Goal: Task Accomplishment & Management: Use online tool/utility

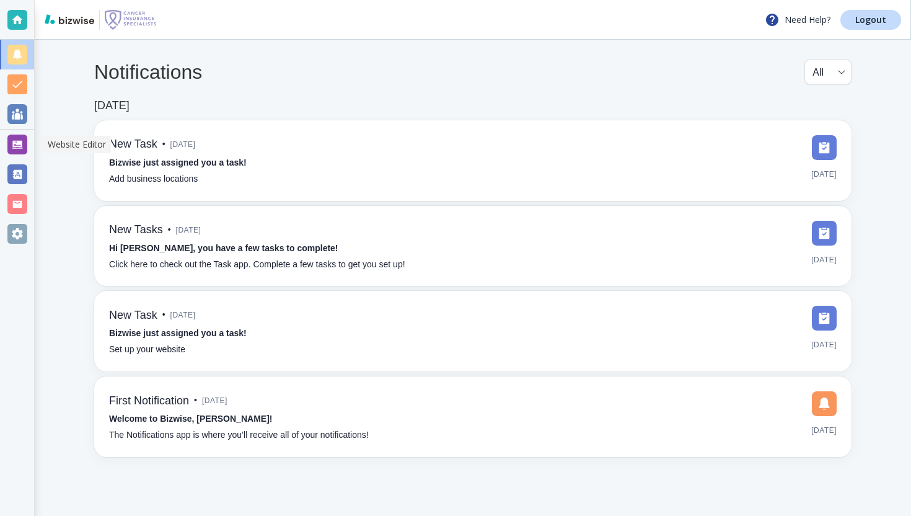
click at [2, 141] on div at bounding box center [17, 145] width 34 height 30
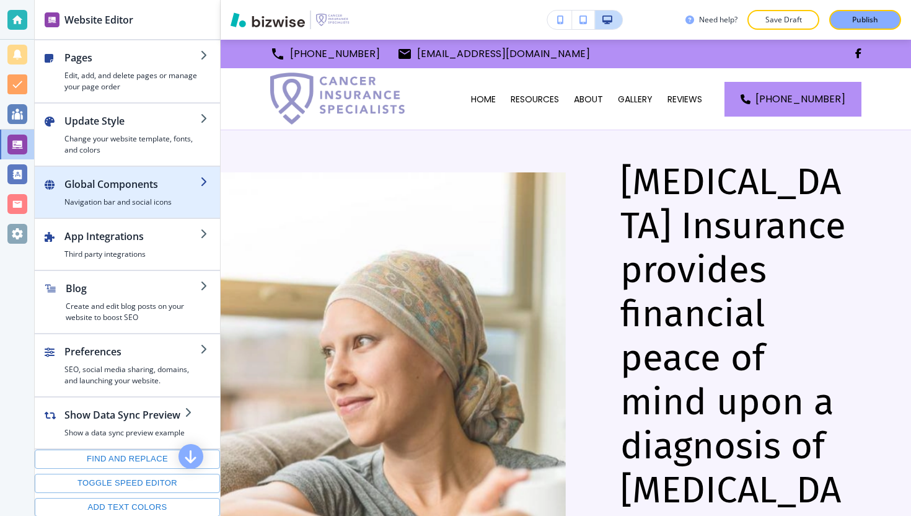
click at [123, 193] on div "button" at bounding box center [132, 194] width 136 height 5
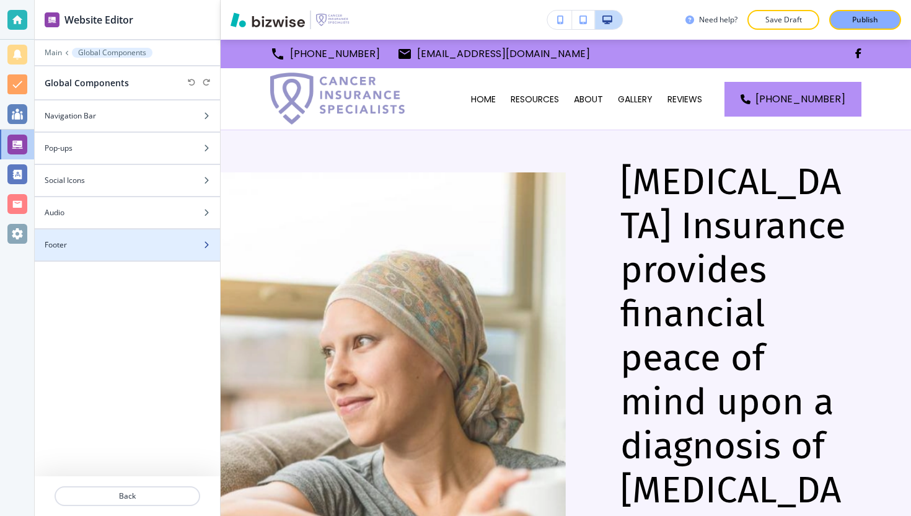
click at [136, 254] on div at bounding box center [127, 255] width 185 height 10
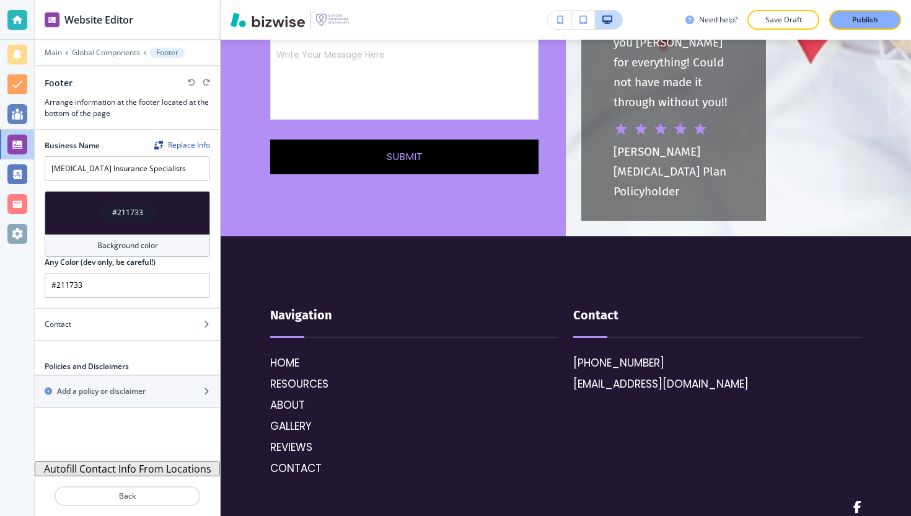
scroll to position [4355, 0]
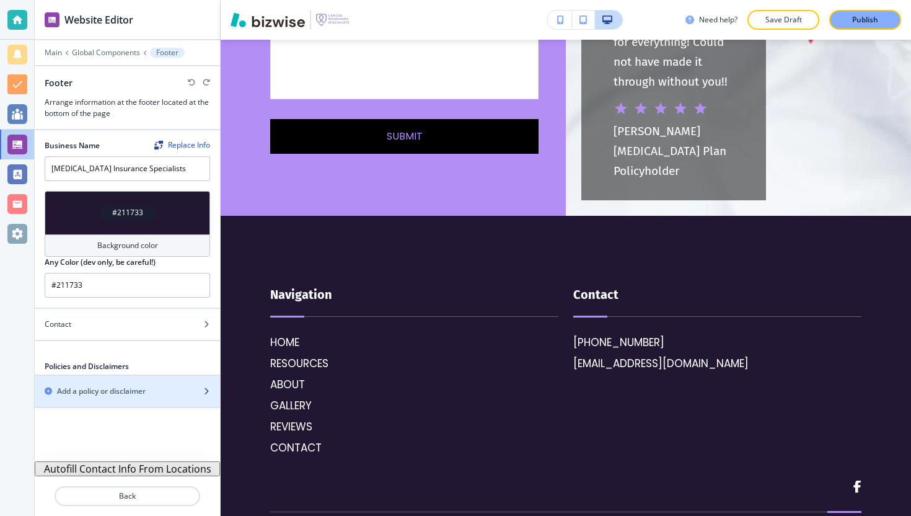
click at [143, 389] on h2 "Add a policy or disclaimer" at bounding box center [101, 391] width 89 height 11
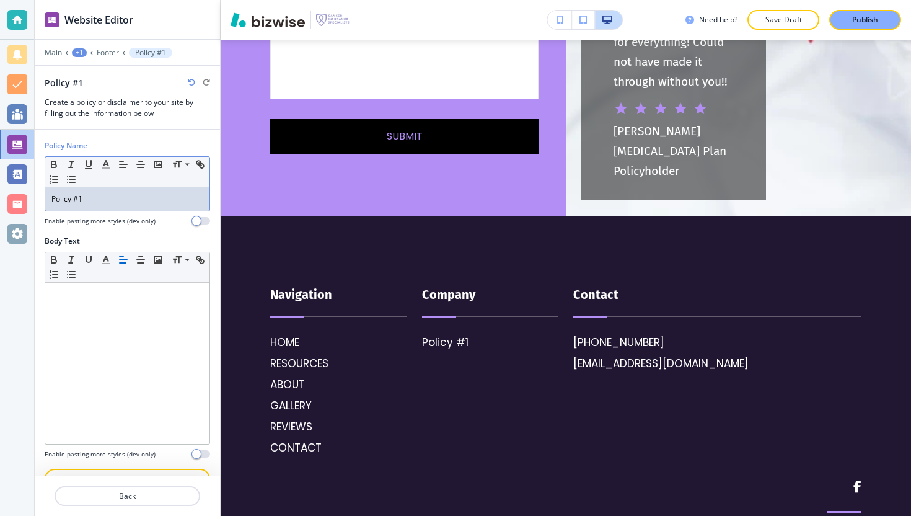
drag, startPoint x: 141, startPoint y: 206, endPoint x: 33, endPoint y: 206, distance: 107.9
click at [35, 206] on div "Policy Name Small Normal Large Huge Policy #1 Enable pasting more styles (dev o…" at bounding box center [127, 309] width 185 height 358
click at [89, 192] on div "Policy #1" at bounding box center [127, 199] width 164 height 24
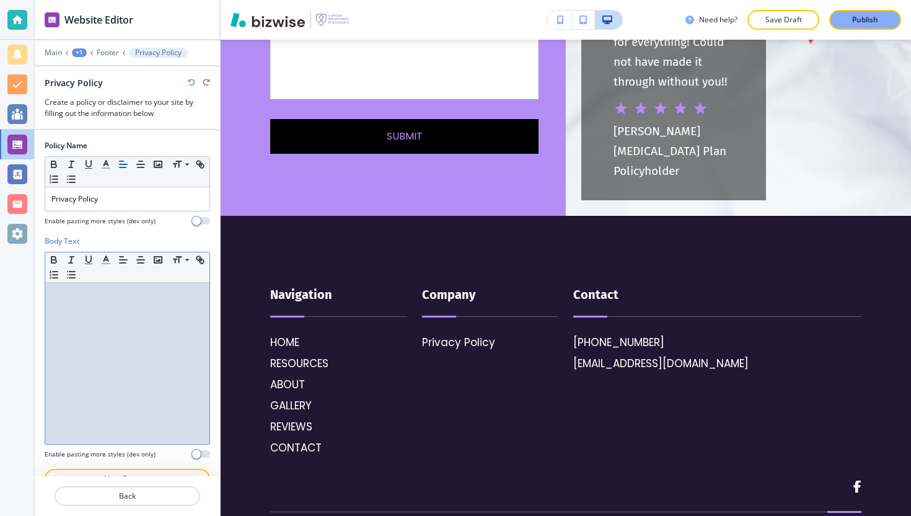
click at [91, 312] on div at bounding box center [127, 363] width 164 height 161
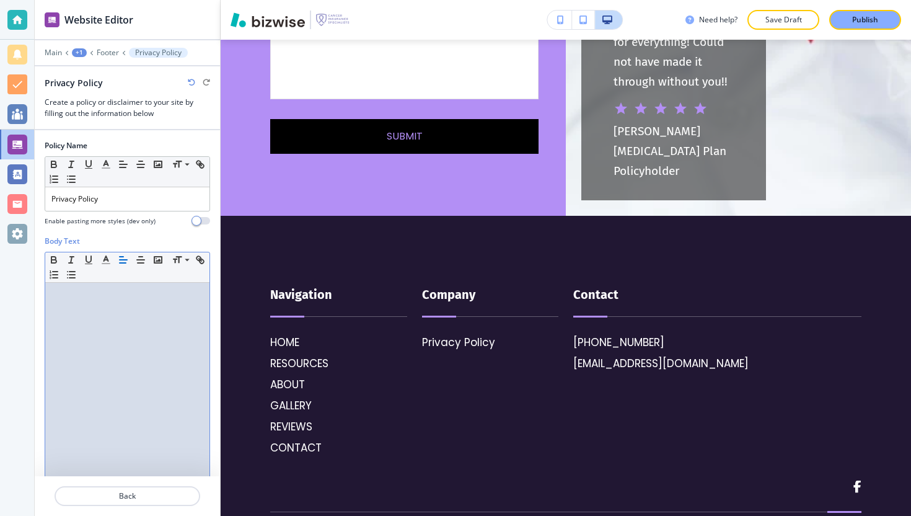
scroll to position [0, 0]
click at [127, 312] on span "This Privacy Policy is prepared by" at bounding box center [108, 316] width 114 height 11
click at [128, 311] on p "This Privacy Policy is prepared by" at bounding box center [127, 316] width 152 height 11
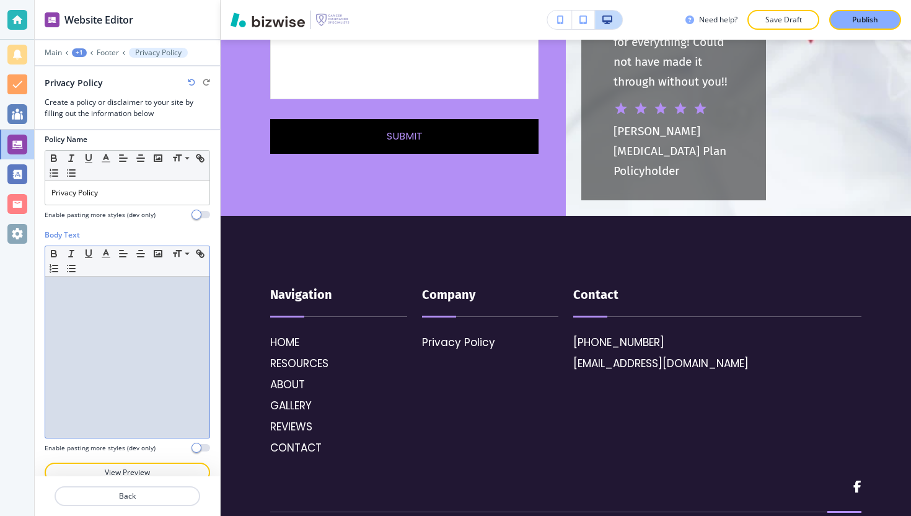
scroll to position [12, 0]
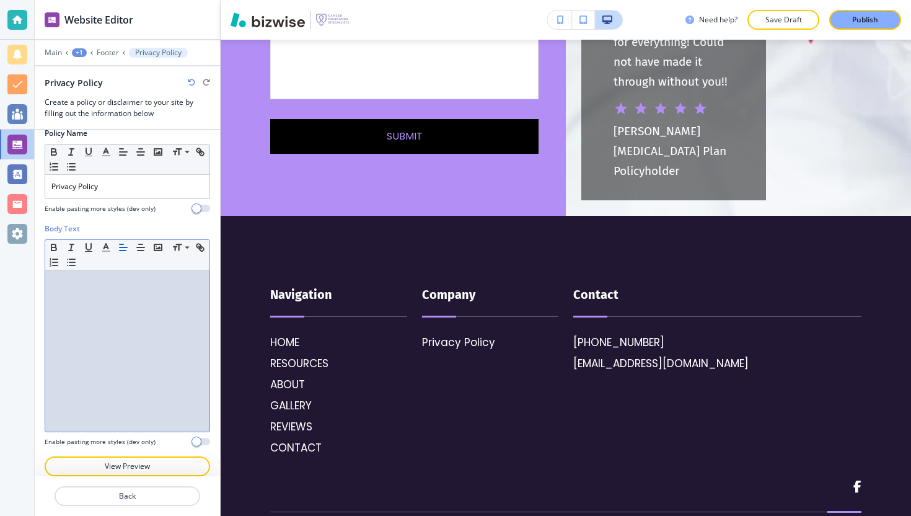
drag, startPoint x: 100, startPoint y: 299, endPoint x: 0, endPoint y: 290, distance: 100.3
click at [0, 290] on div "Website Editor Main +1 Footer Privacy Policy Privacy Policy Create a policy or …" at bounding box center [455, 258] width 911 height 516
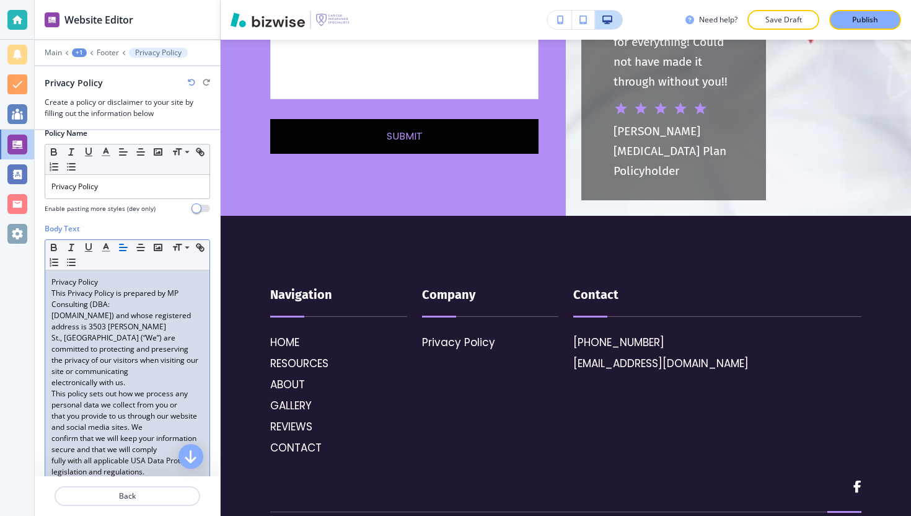
scroll to position [0, 0]
click at [166, 345] on p "St., [GEOGRAPHIC_DATA] (“We”) are committed to protecting and preserving" at bounding box center [127, 343] width 152 height 22
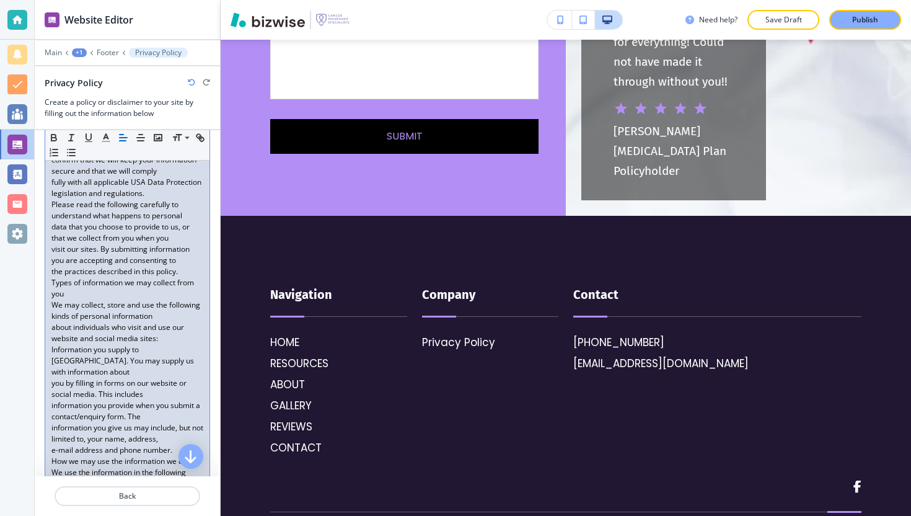
scroll to position [373, 0]
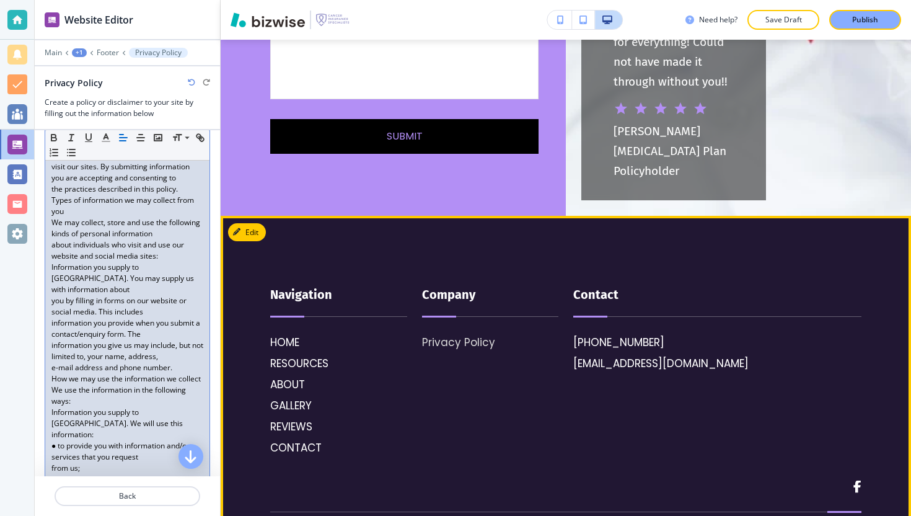
click at [481, 334] on p "Privacy Policy" at bounding box center [458, 342] width 73 height 16
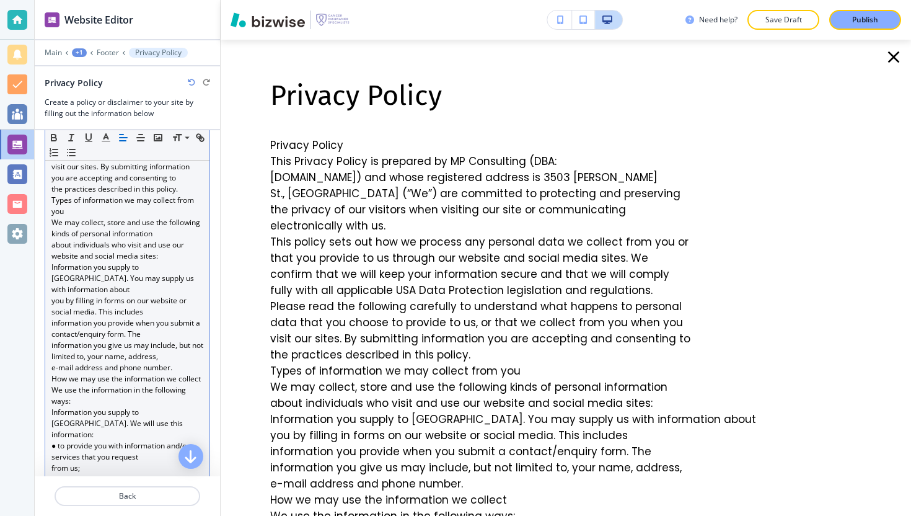
click at [127, 262] on p "about individuals who visit and use our website and social media sites:" at bounding box center [127, 250] width 152 height 22
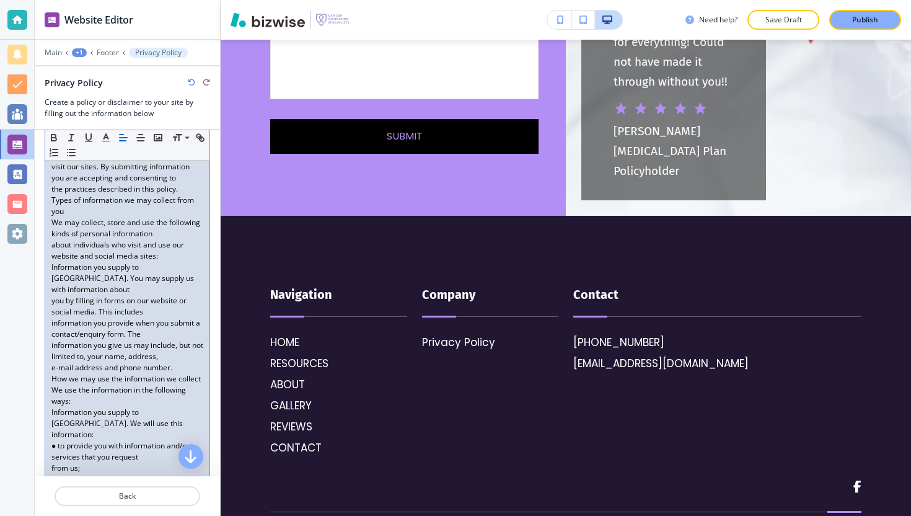
scroll to position [0, 0]
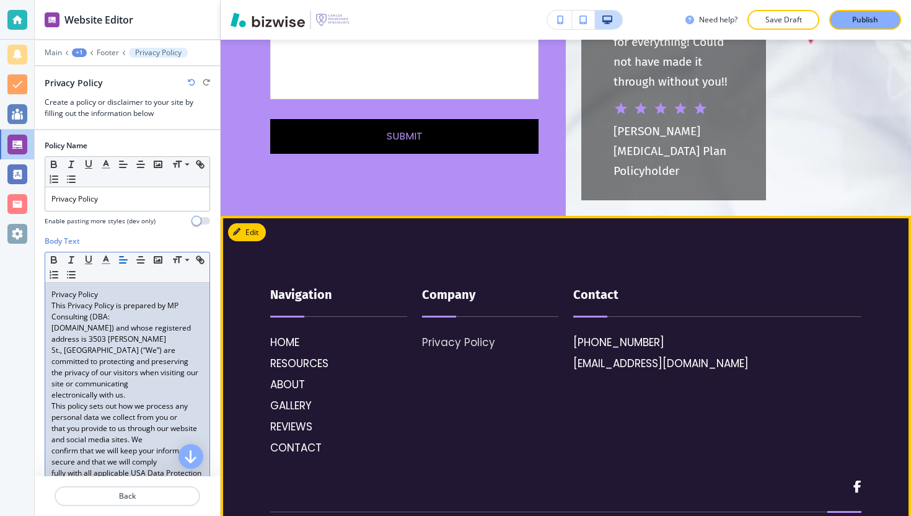
click at [447, 334] on p "Privacy Policy" at bounding box center [458, 342] width 73 height 16
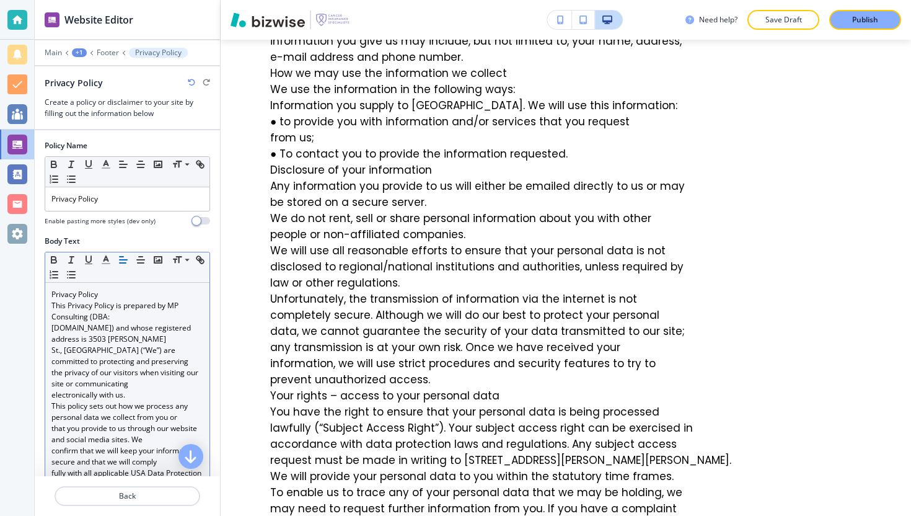
scroll to position [650, 0]
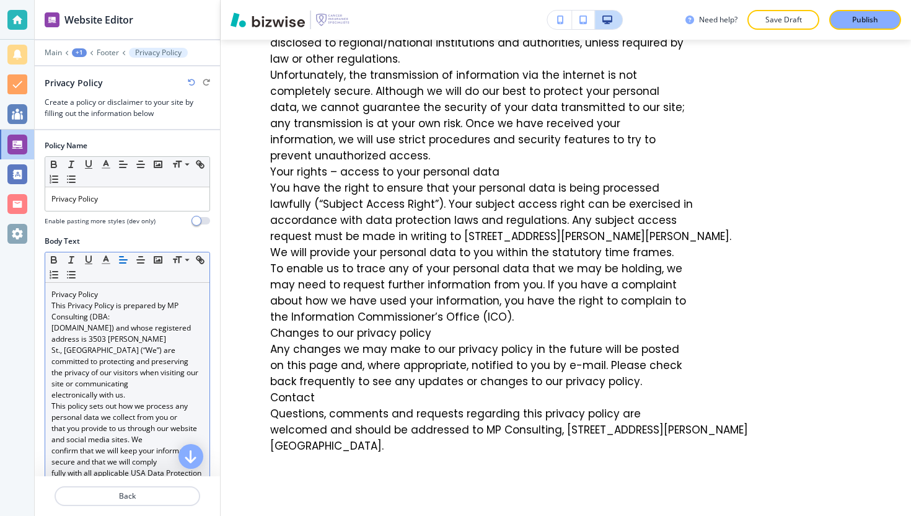
click at [119, 345] on p "[DOMAIN_NAME]) and whose registered address is 3503 [PERSON_NAME]" at bounding box center [127, 333] width 152 height 22
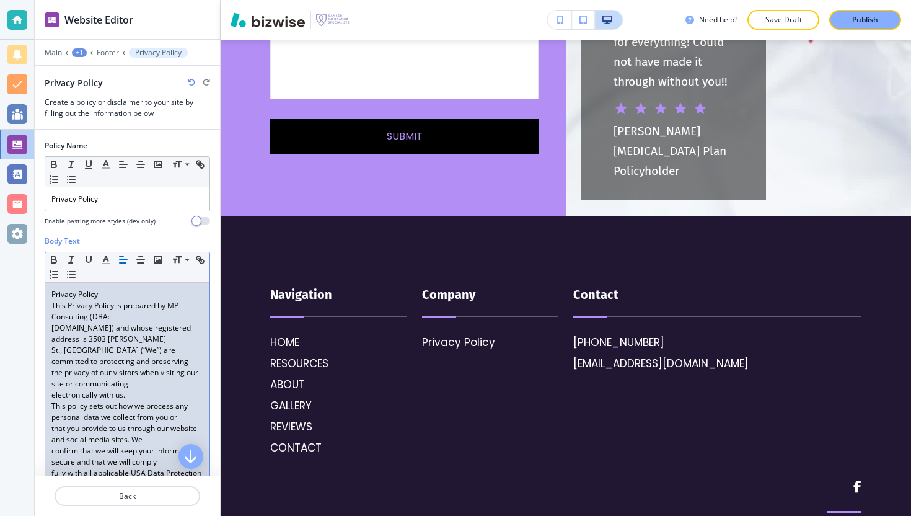
scroll to position [0, 0]
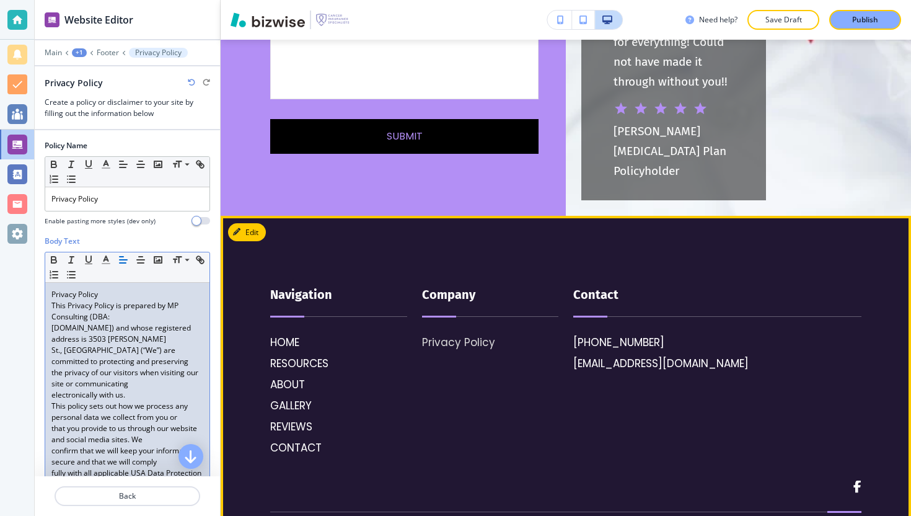
click at [458, 334] on p "Privacy Policy" at bounding box center [458, 342] width 73 height 16
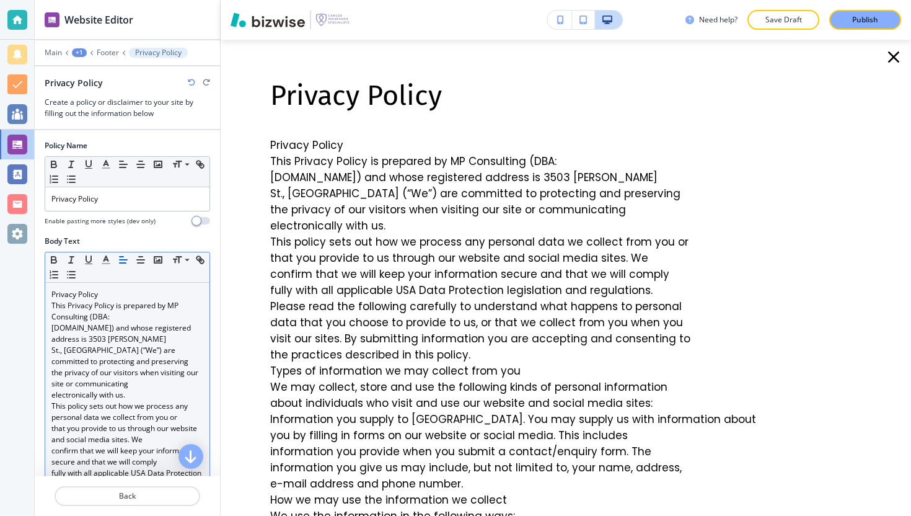
click at [133, 364] on p "St., [GEOGRAPHIC_DATA] (“We”) are committed to protecting and preserving" at bounding box center [127, 356] width 152 height 22
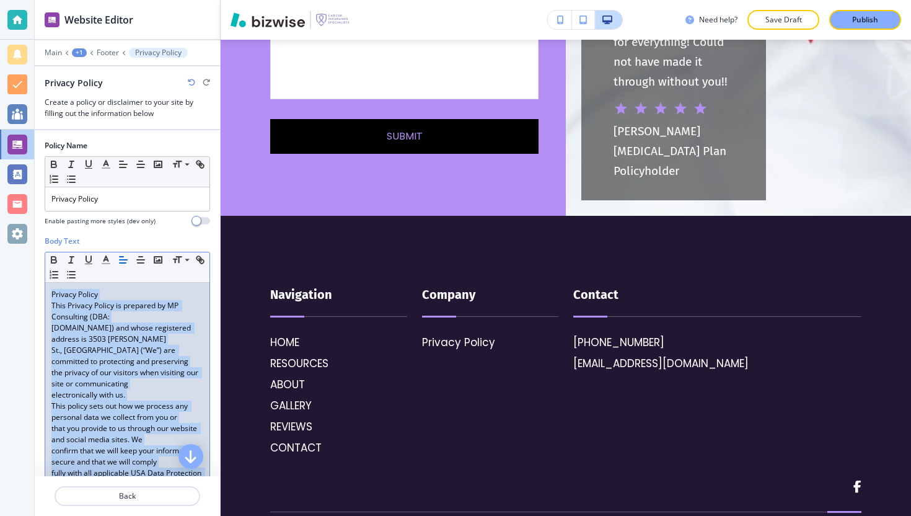
copy div "Loremip Dolors Amet Consect Adipis el seddoeiu te IN Utlaboreet (DOL: MagnaaLiq…"
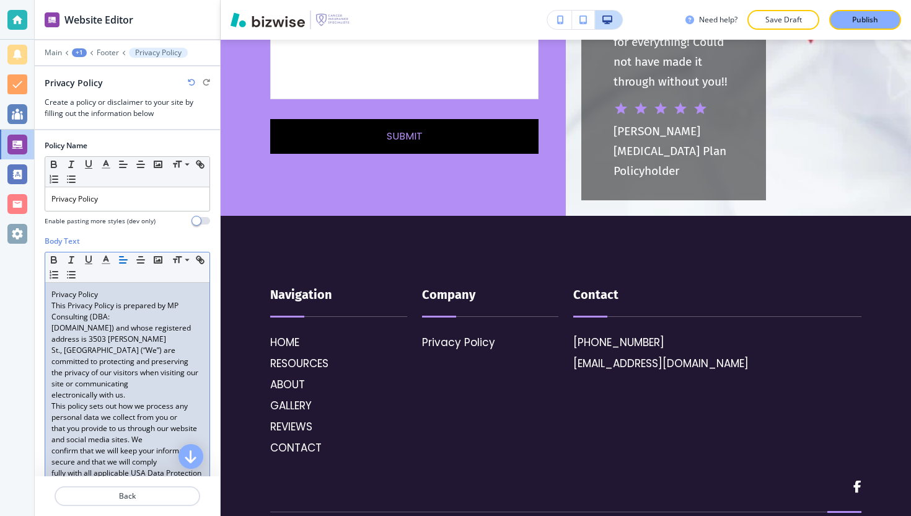
click at [120, 321] on p "This Privacy Policy is prepared by MP Consulting (DBA:" at bounding box center [127, 311] width 152 height 22
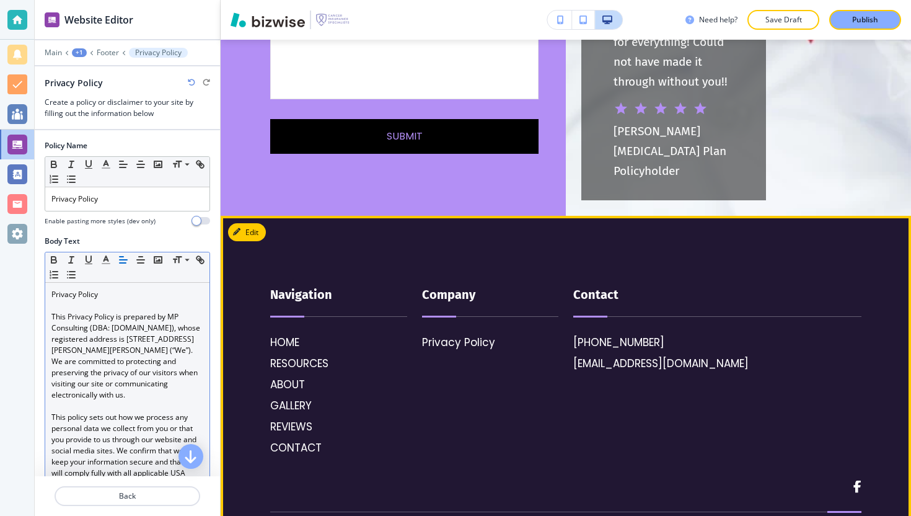
click at [500, 334] on div "Privacy Policy" at bounding box center [490, 342] width 137 height 16
click at [477, 334] on p "Privacy Policy" at bounding box center [458, 342] width 73 height 16
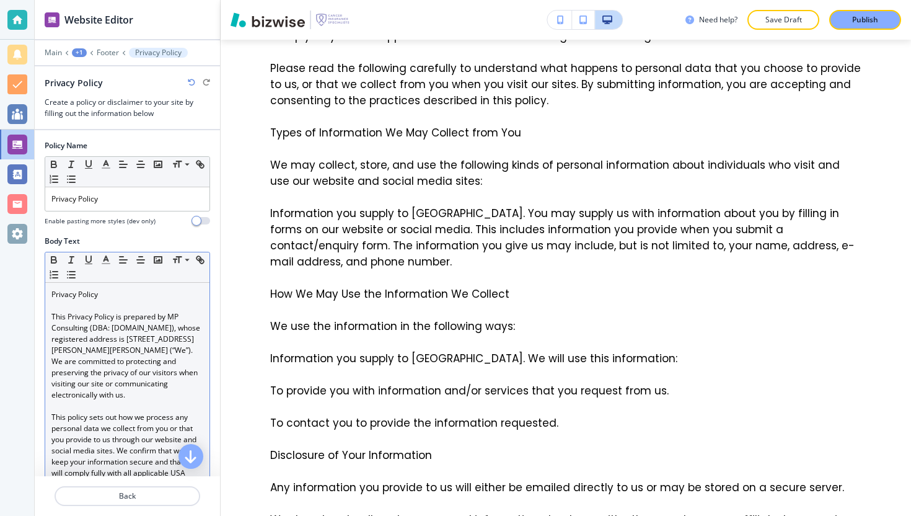
scroll to position [471, 0]
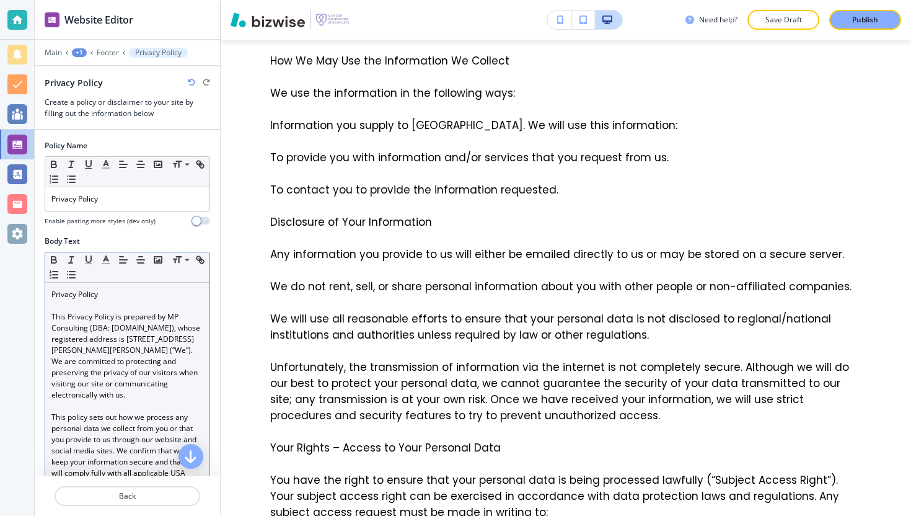
click at [105, 357] on p "This Privacy Policy is prepared by MP Consulting (DBA: [DOMAIN_NAME]), whose re…" at bounding box center [127, 355] width 152 height 89
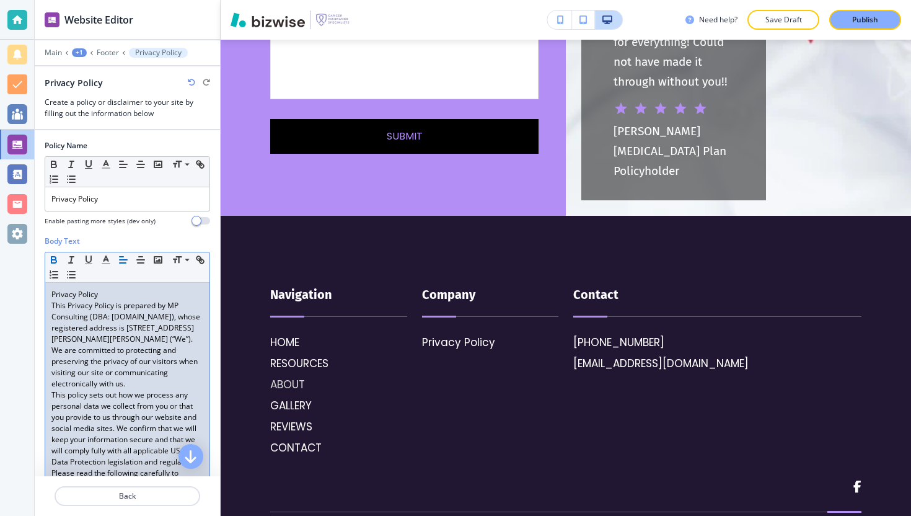
scroll to position [0, 0]
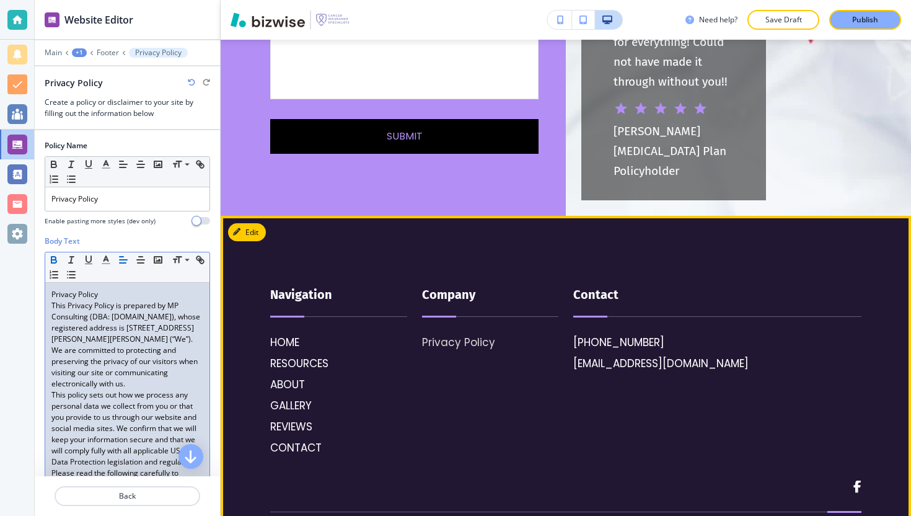
click at [448, 334] on p "Privacy Policy" at bounding box center [458, 342] width 73 height 16
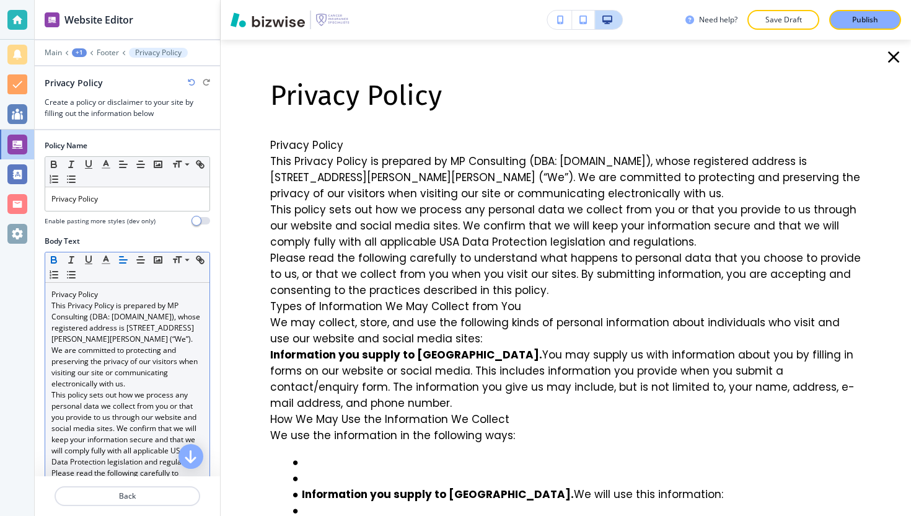
scroll to position [249, 0]
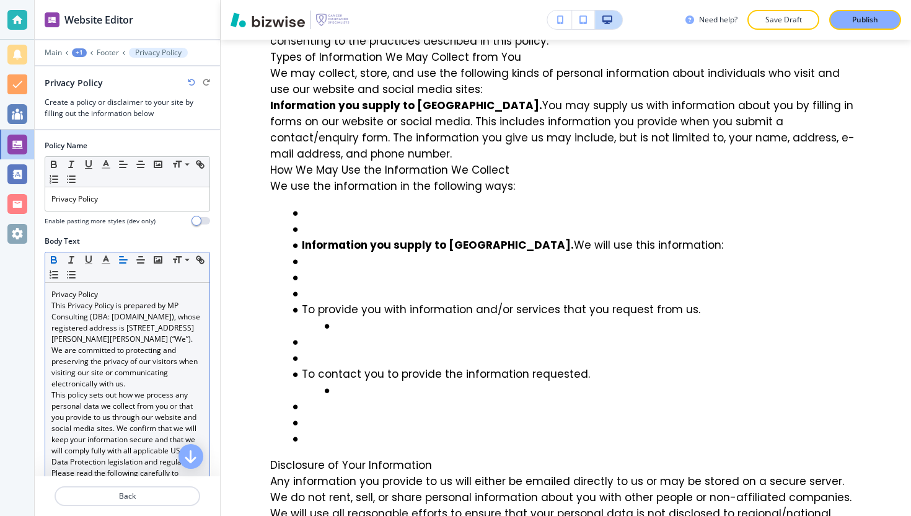
click at [112, 362] on p "This Privacy Policy is prepared by MP Consulting (DBA: [DOMAIN_NAME]), whose re…" at bounding box center [127, 344] width 152 height 89
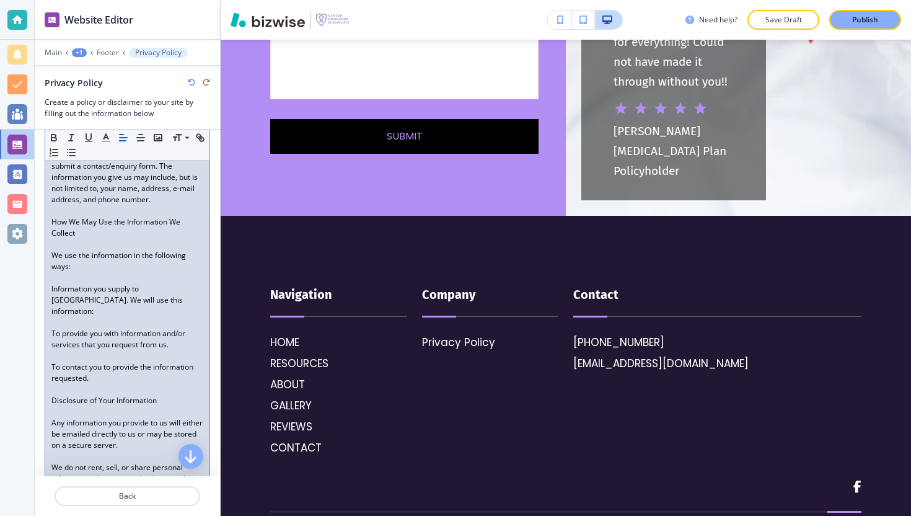
scroll to position [577, 0]
drag, startPoint x: 51, startPoint y: 309, endPoint x: 126, endPoint y: 327, distance: 77.0
click at [126, 327] on div "Privacy Policy This Privacy Policy is prepared by MP Consulting (DBA: [DOMAIN_N…" at bounding box center [127, 442] width 164 height 1474
click at [77, 154] on icon "button" at bounding box center [71, 152] width 11 height 11
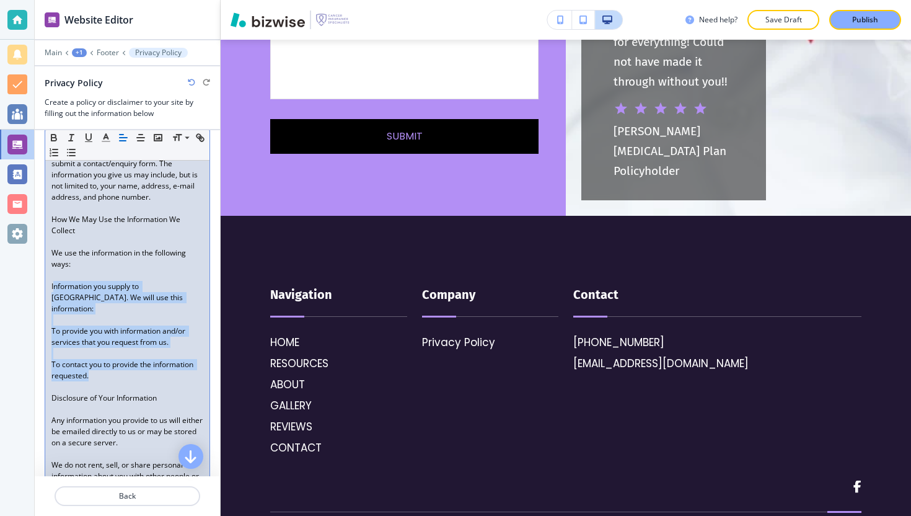
drag, startPoint x: 143, startPoint y: 387, endPoint x: 53, endPoint y: 305, distance: 122.0
click at [53, 305] on div "Privacy Policy This Privacy Policy is prepared by MP Consulting (DBA: [DOMAIN_N…" at bounding box center [127, 442] width 164 height 1474
click at [68, 156] on line "button" at bounding box center [68, 156] width 0 height 0
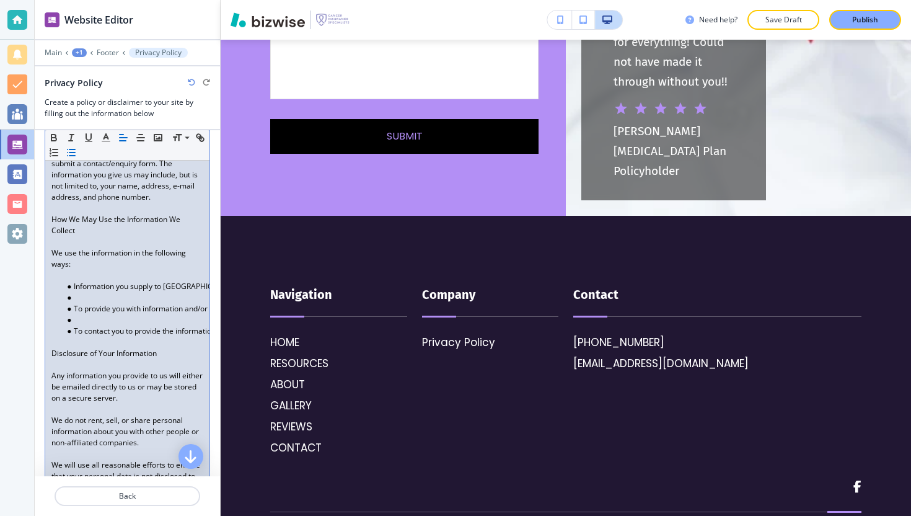
click at [107, 314] on li "To provide you with information and/or services that you request from us." at bounding box center [133, 308] width 141 height 11
click at [104, 303] on li at bounding box center [133, 297] width 141 height 11
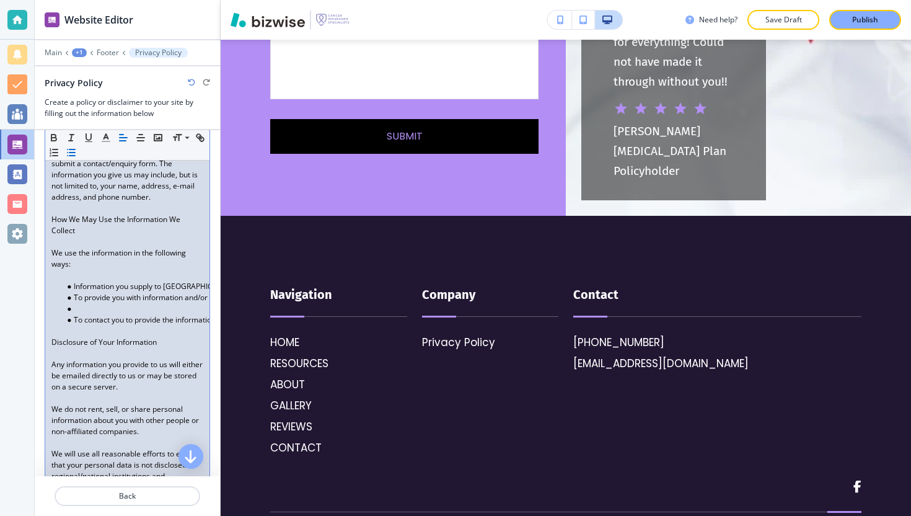
click at [95, 314] on li at bounding box center [133, 308] width 141 height 11
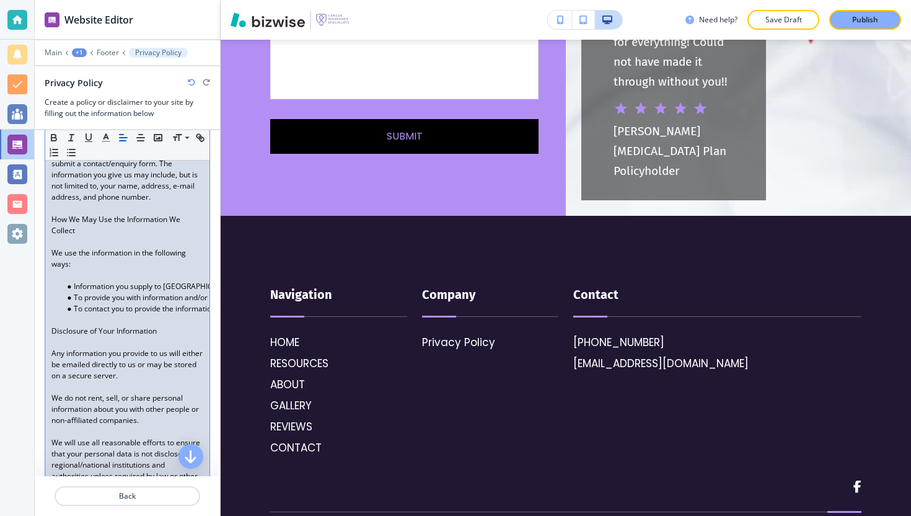
click at [63, 303] on li "To provide you with information and/or services that you request from us." at bounding box center [133, 297] width 141 height 11
click at [76, 314] on li "To contact you to provide the information requested." at bounding box center [133, 308] width 141 height 11
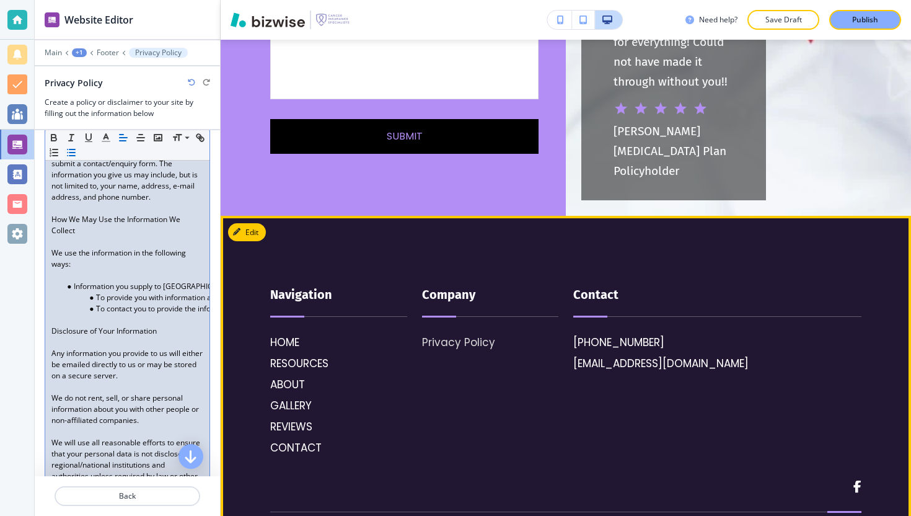
click at [477, 334] on p "Privacy Policy" at bounding box center [458, 342] width 73 height 16
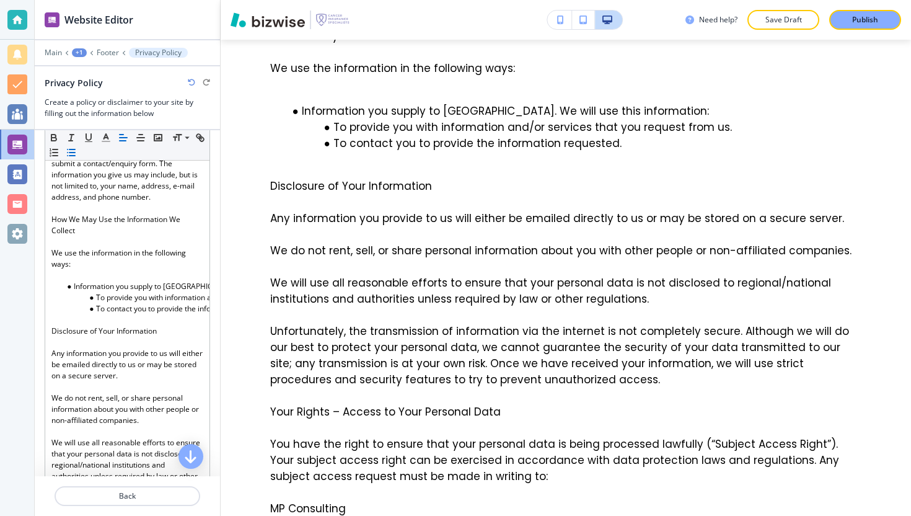
scroll to position [430, 0]
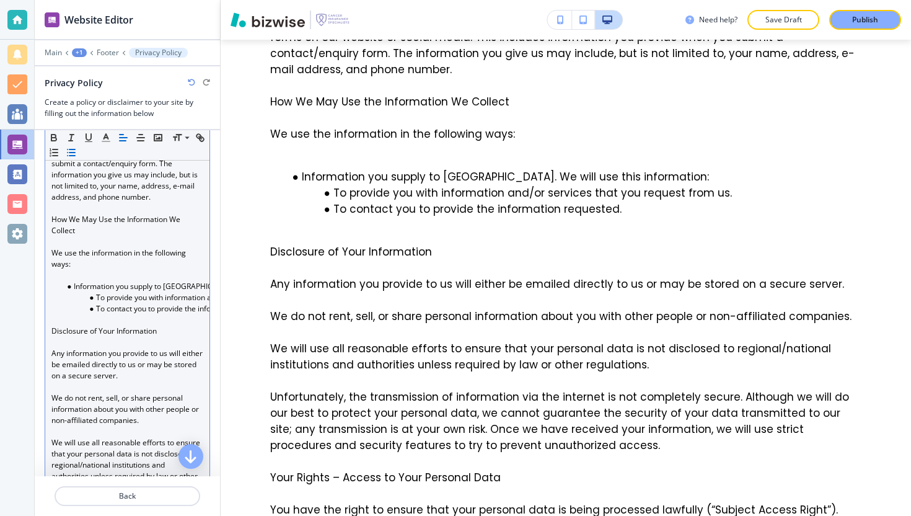
click at [104, 281] on p at bounding box center [127, 275] width 152 height 11
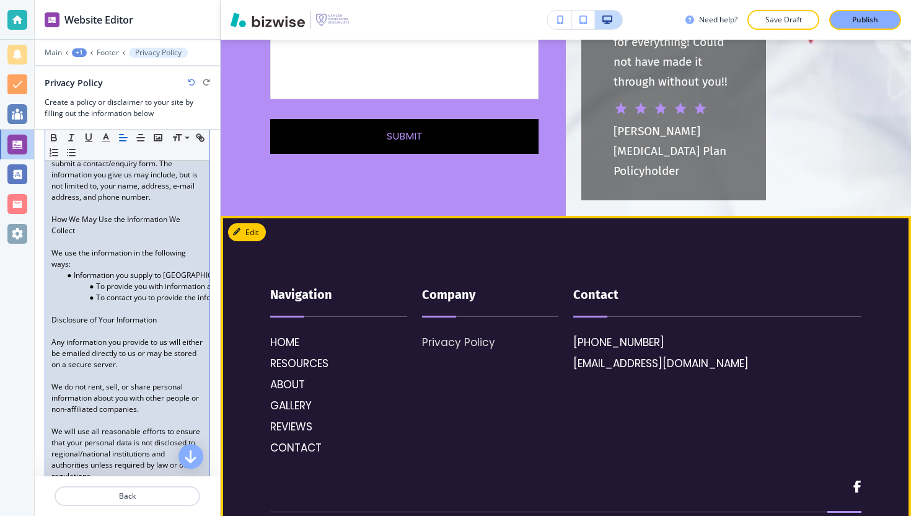
click at [456, 334] on p "Privacy Policy" at bounding box center [458, 342] width 73 height 16
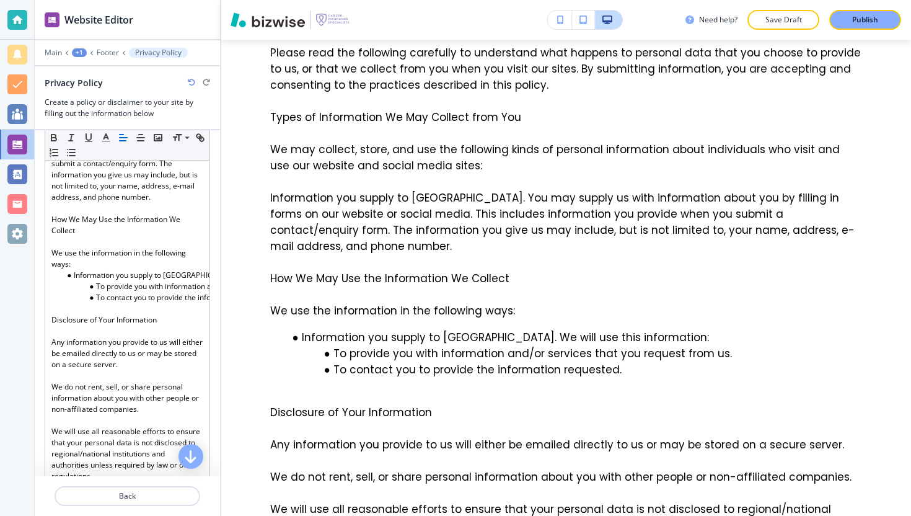
scroll to position [0, 0]
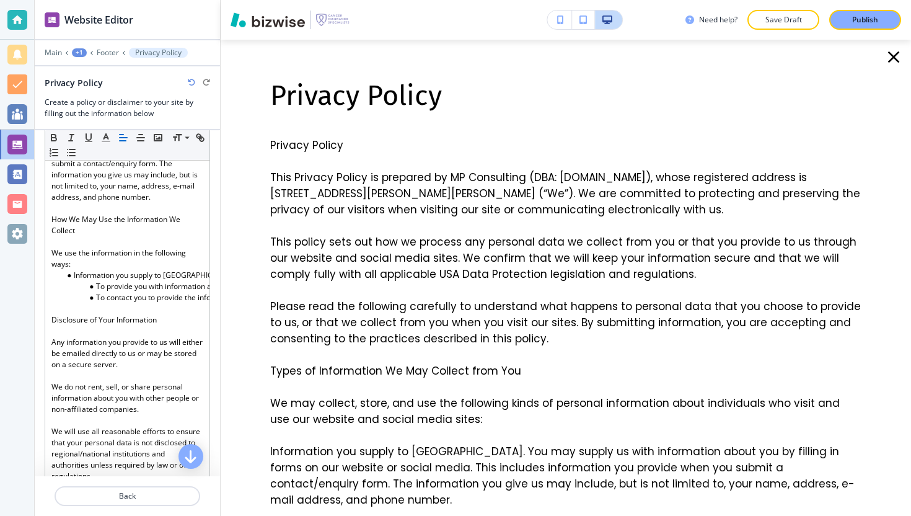
click at [884, 55] on icon "button" at bounding box center [894, 57] width 20 height 20
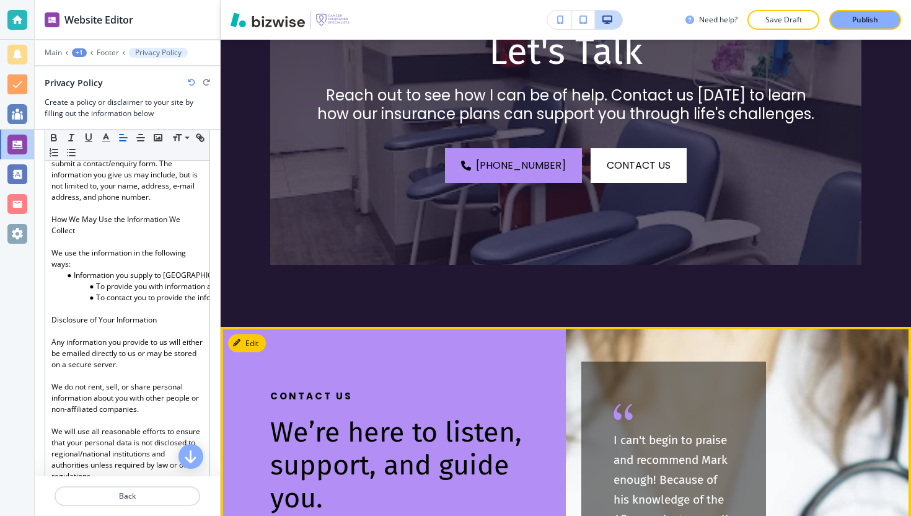
scroll to position [4355, 0]
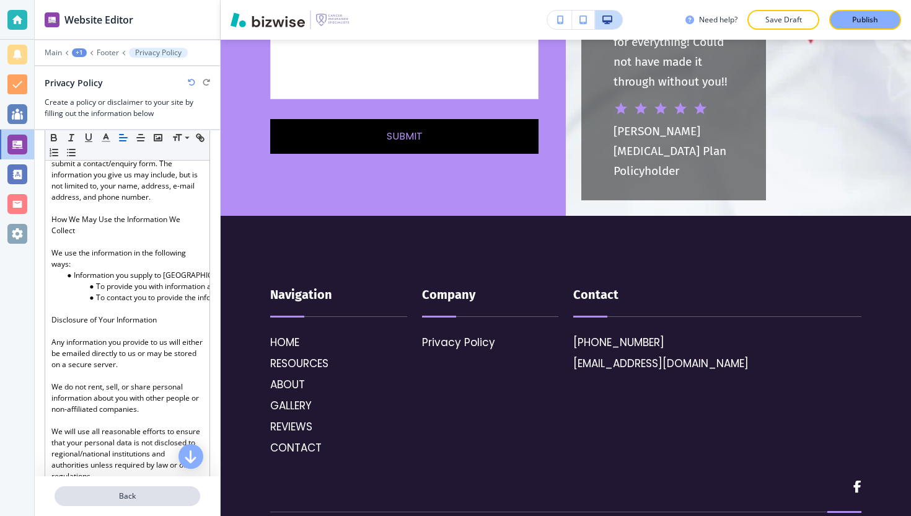
click at [120, 490] on button "Back" at bounding box center [128, 496] width 146 height 20
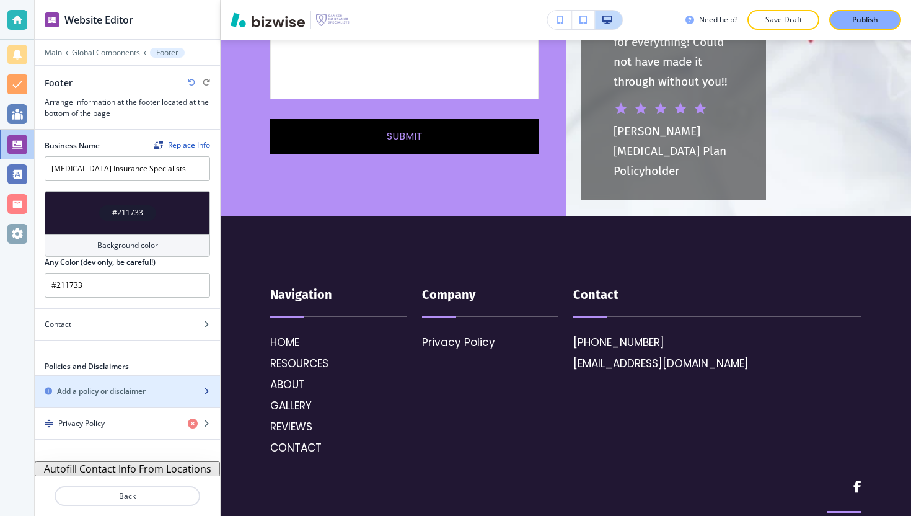
click at [110, 394] on h2 "Add a policy or disclaimer" at bounding box center [101, 391] width 89 height 11
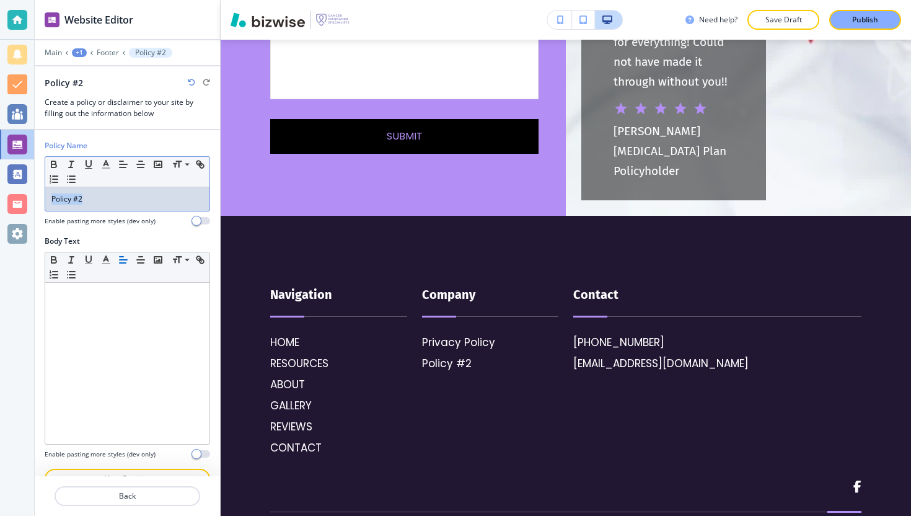
drag, startPoint x: 114, startPoint y: 205, endPoint x: 0, endPoint y: 194, distance: 114.6
click at [0, 194] on div "Website Editor Main +1 Footer Policy #2 Policy #2 Create a policy or disclaimer…" at bounding box center [455, 258] width 911 height 516
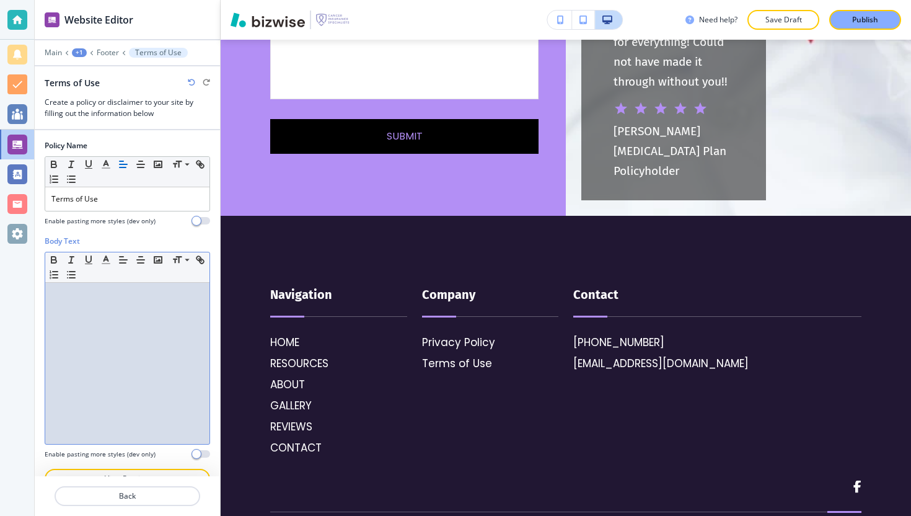
click at [125, 335] on div at bounding box center [127, 363] width 164 height 161
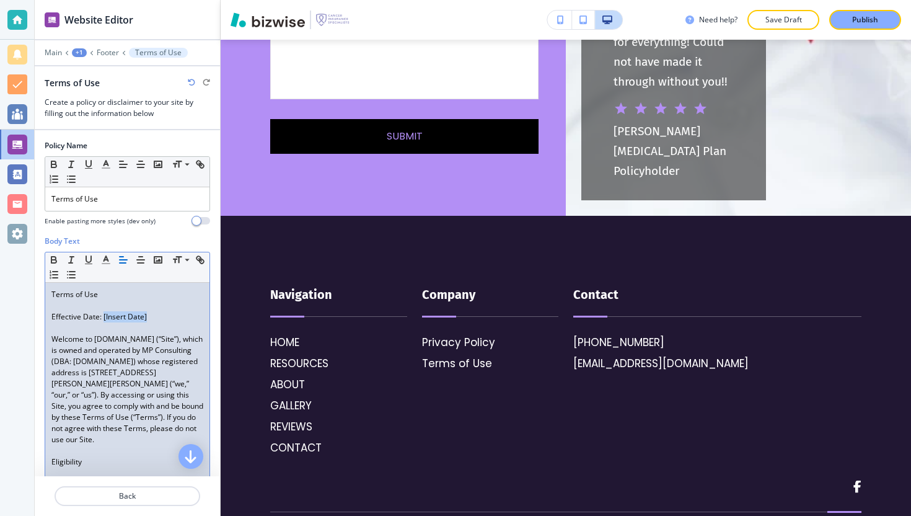
drag, startPoint x: 153, startPoint y: 319, endPoint x: 103, endPoint y: 321, distance: 50.3
click at [103, 321] on p "Effective Date: [Insert Date]" at bounding box center [127, 316] width 152 height 11
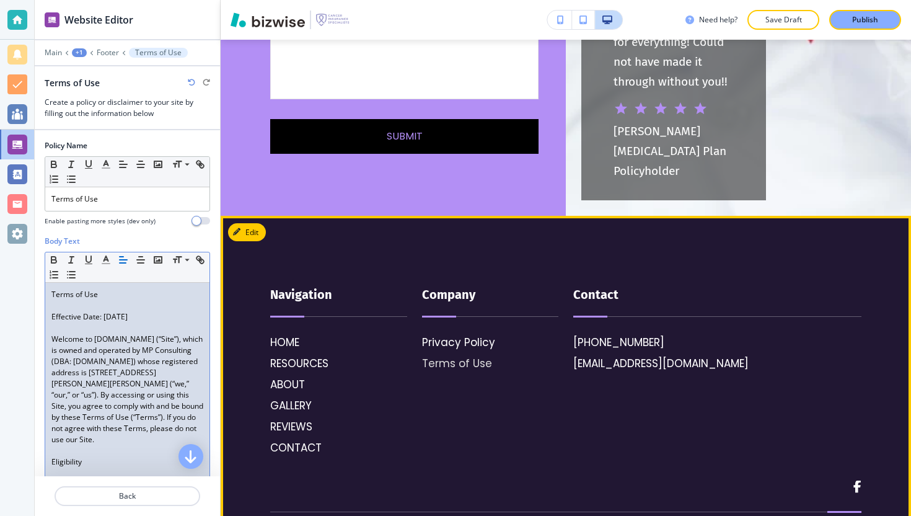
click at [450, 355] on p "Terms of Use" at bounding box center [457, 363] width 70 height 16
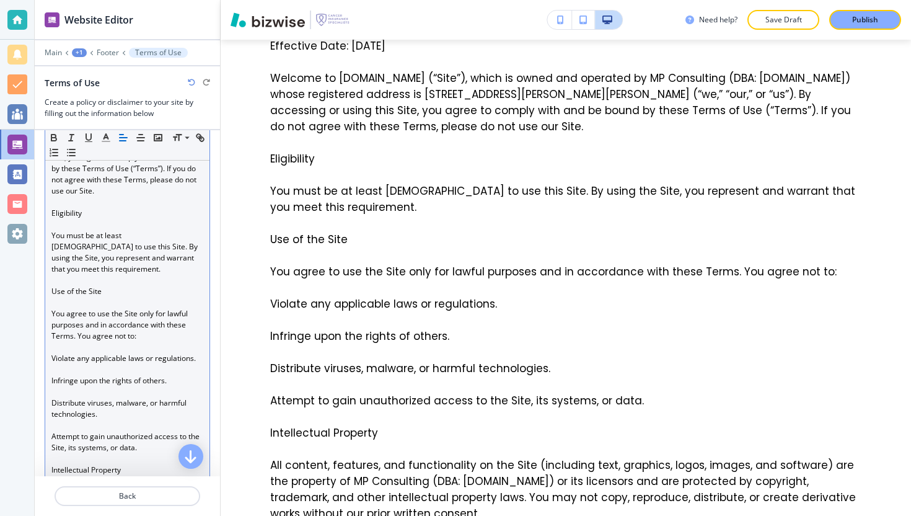
scroll to position [296, 0]
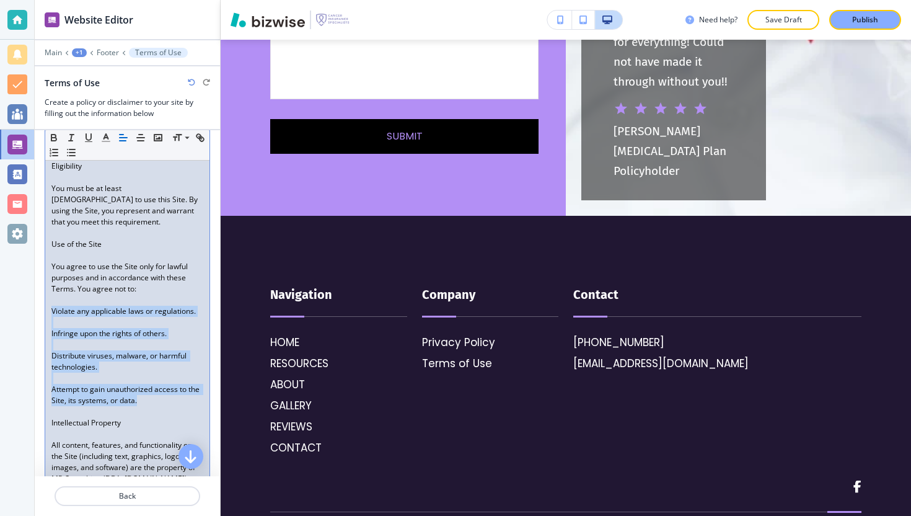
drag, startPoint x: 51, startPoint y: 334, endPoint x: 152, endPoint y: 435, distance: 142.5
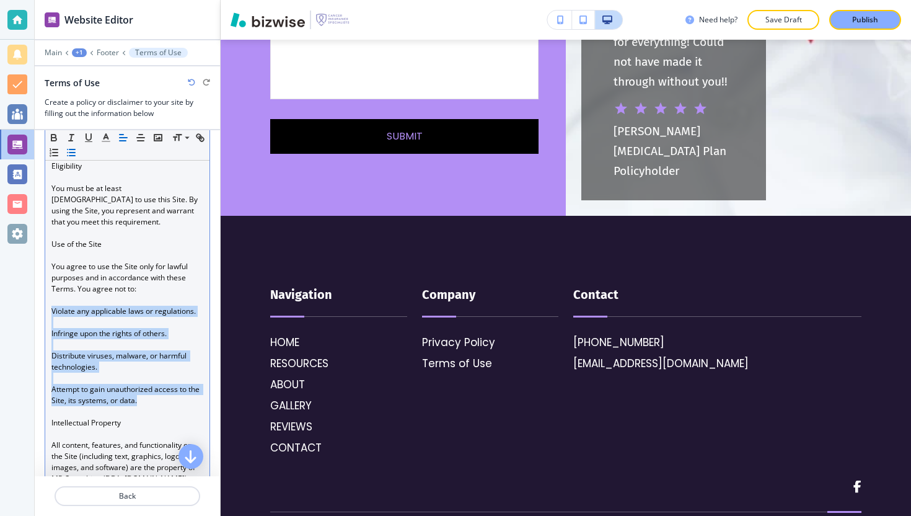
click at [75, 156] on line "button" at bounding box center [72, 156] width 6 height 0
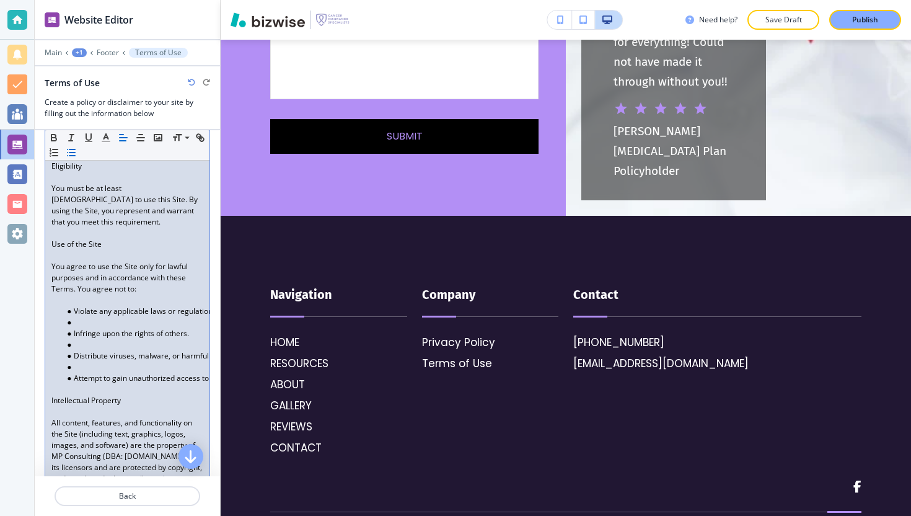
click at [99, 328] on li at bounding box center [133, 322] width 141 height 11
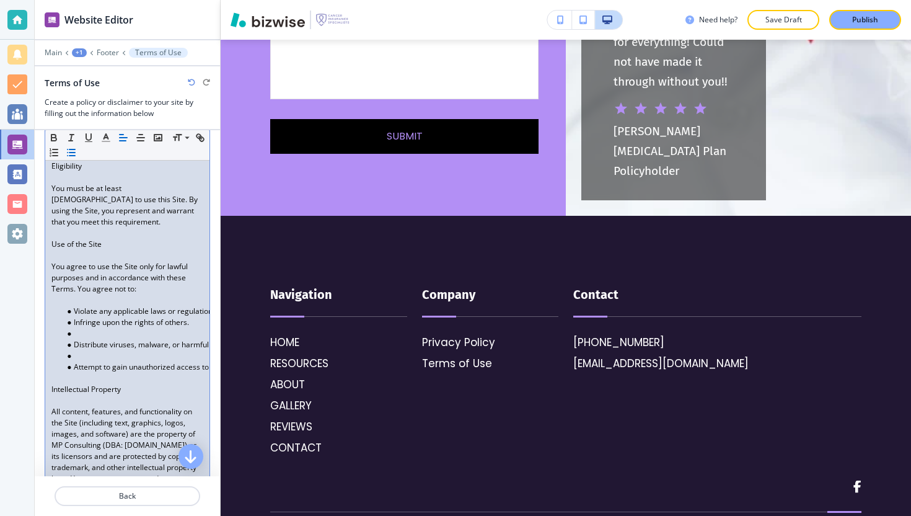
click at [87, 339] on li at bounding box center [133, 333] width 141 height 11
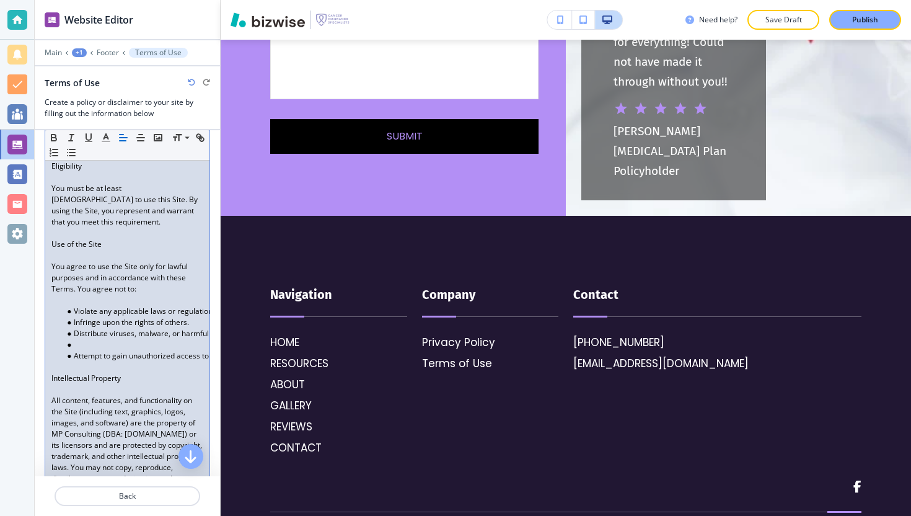
click at [87, 339] on li "Distribute viruses, malware, or harmful technologies." at bounding box center [133, 333] width 141 height 11
click at [88, 350] on li at bounding box center [133, 344] width 141 height 11
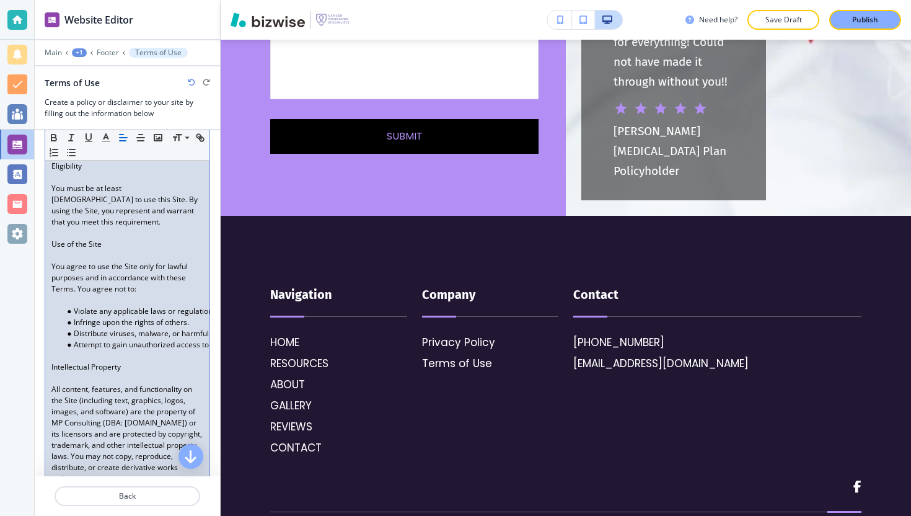
click at [82, 306] on p at bounding box center [127, 300] width 152 height 11
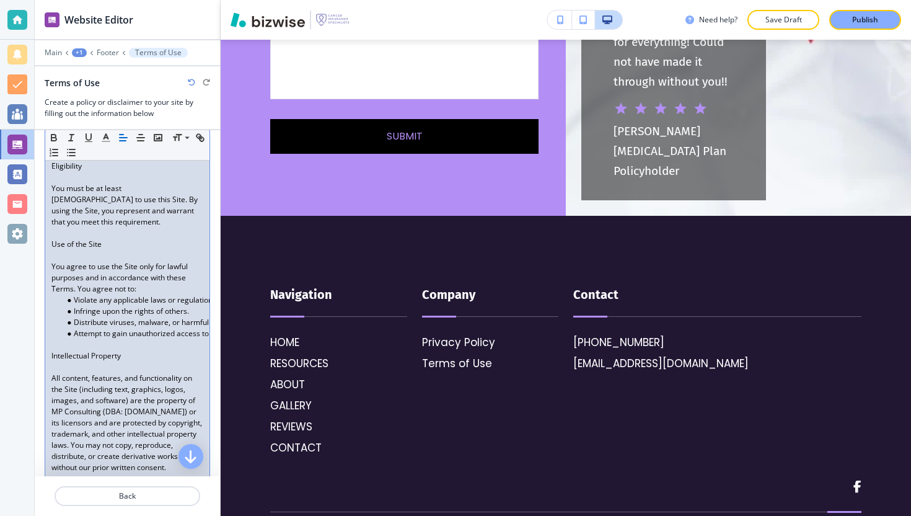
click at [91, 350] on p at bounding box center [127, 344] width 152 height 11
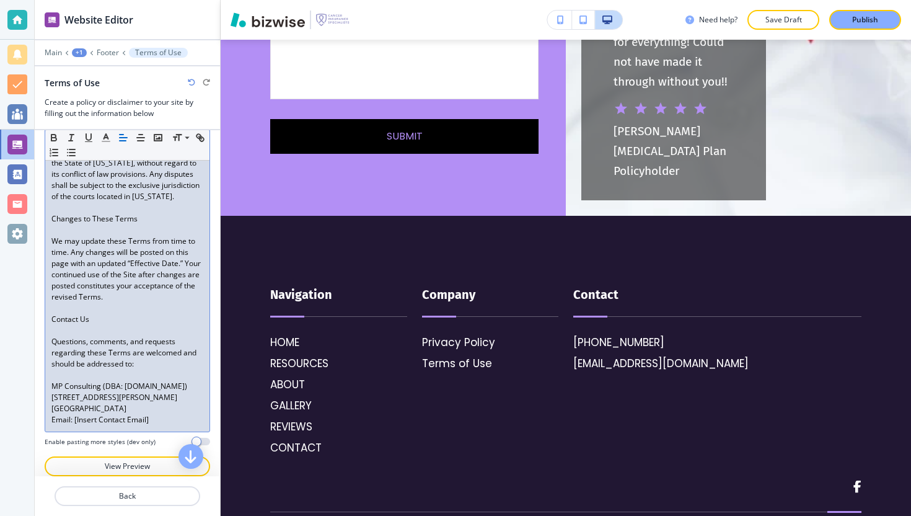
scroll to position [1514, 0]
drag, startPoint x: 164, startPoint y: 415, endPoint x: 52, endPoint y: 415, distance: 112.2
click at [52, 415] on p "Email: [Insert Contact Email]" at bounding box center [127, 419] width 152 height 11
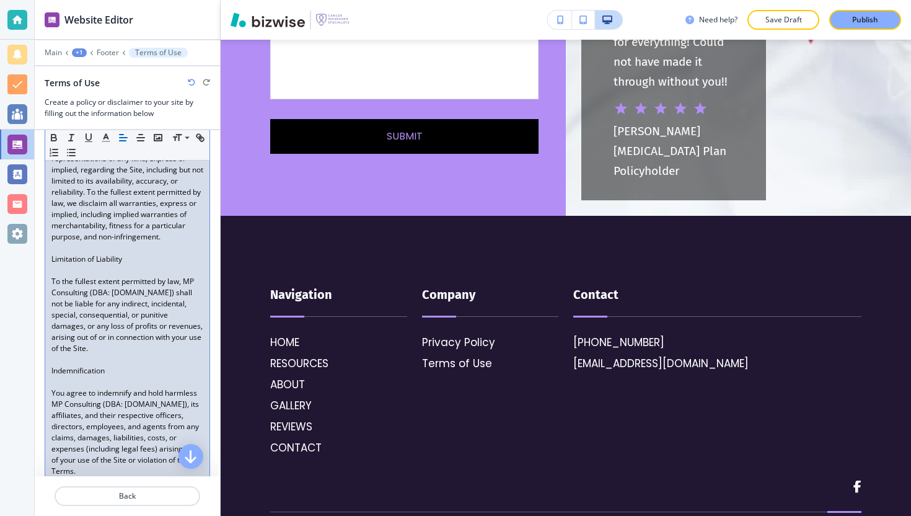
scroll to position [245, 0]
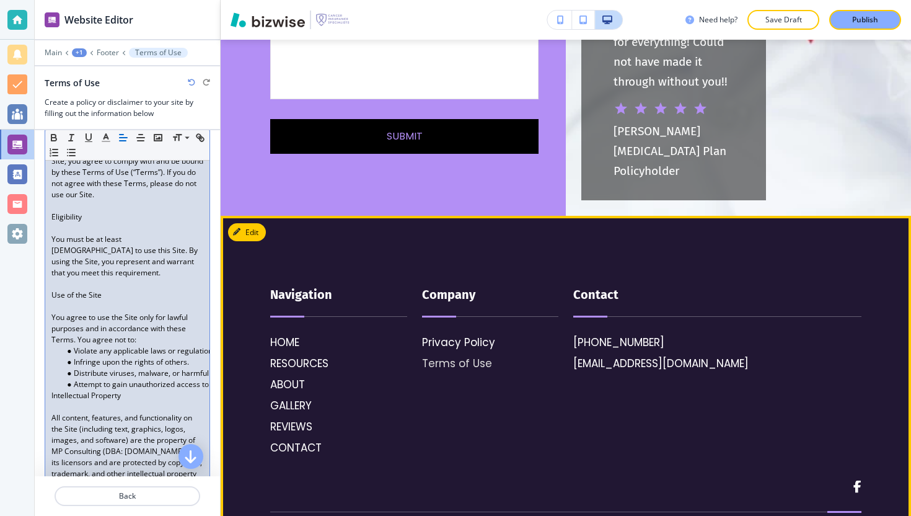
click at [464, 355] on p "Terms of Use" at bounding box center [457, 363] width 70 height 16
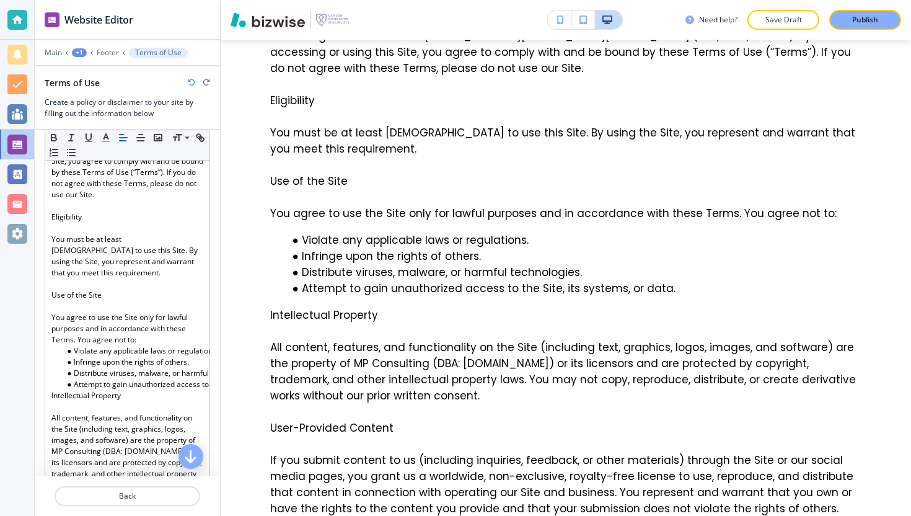
scroll to position [13, 0]
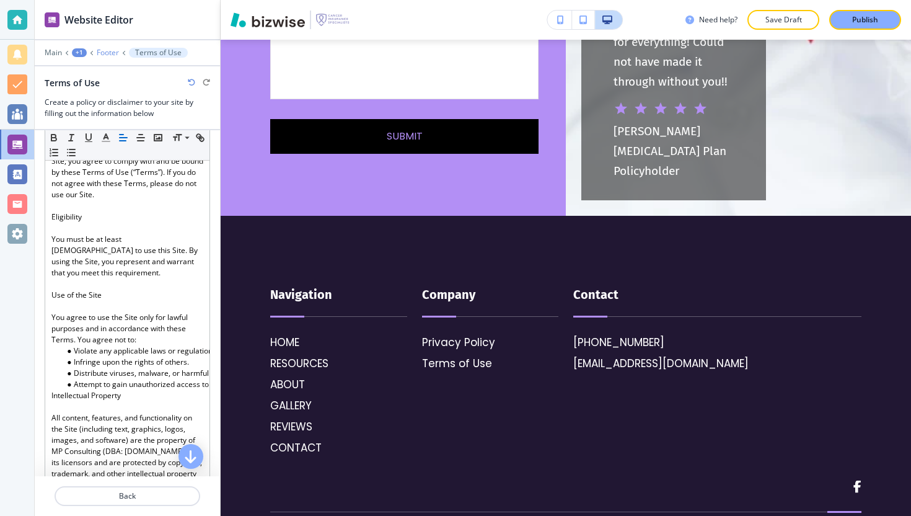
click at [109, 51] on p "Footer" at bounding box center [108, 52] width 22 height 9
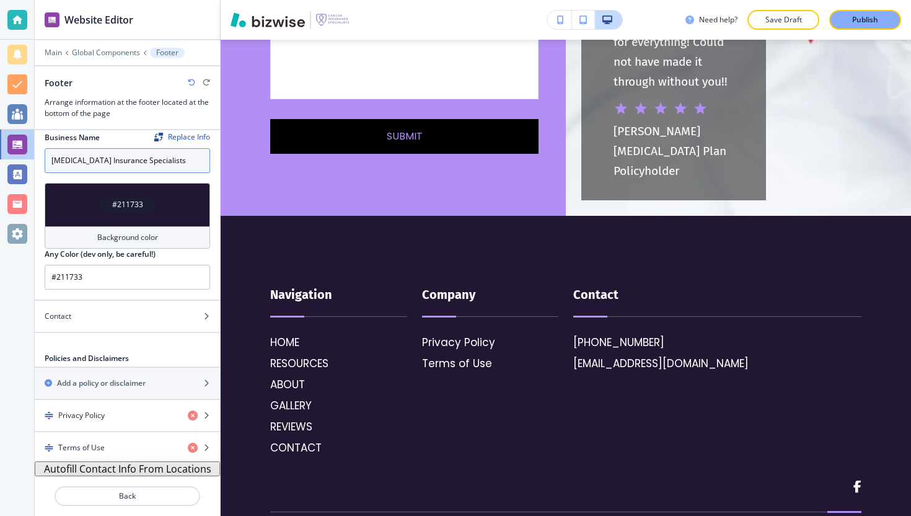
scroll to position [11, 0]
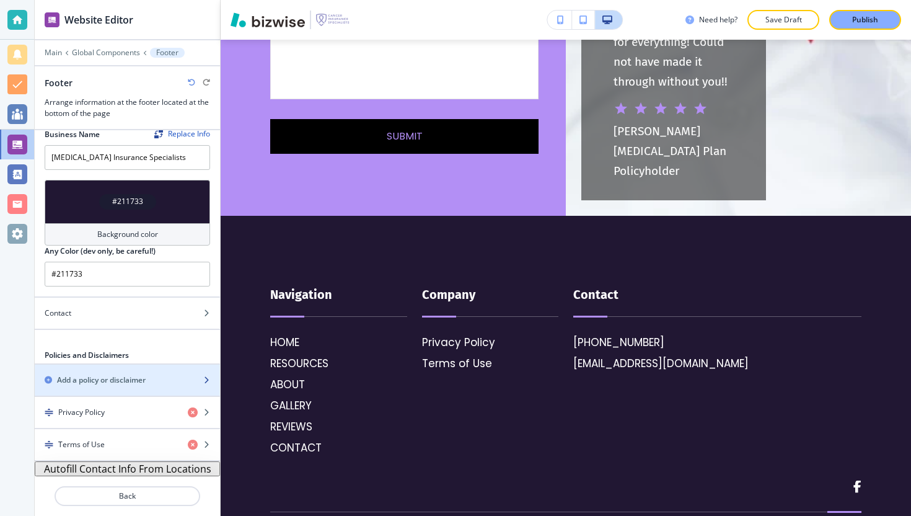
click at [126, 376] on h2 "Add a policy or disclaimer" at bounding box center [101, 380] width 89 height 11
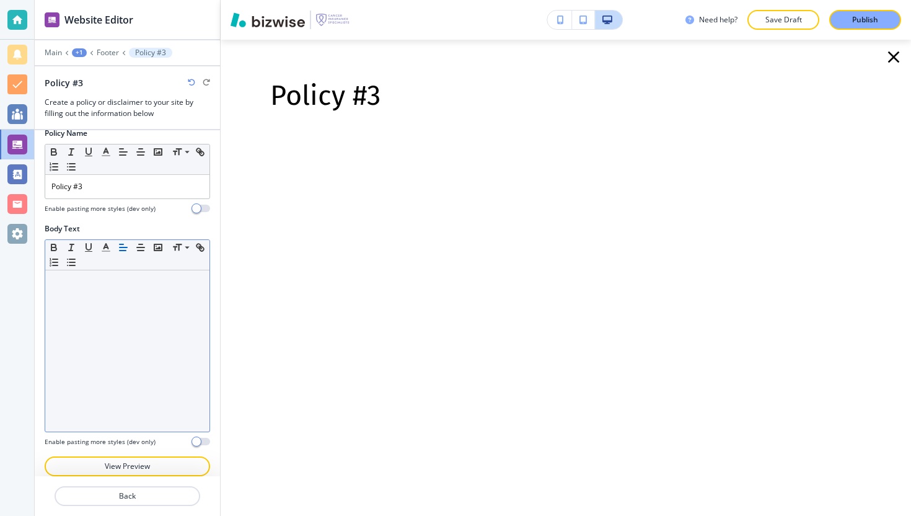
scroll to position [0, 0]
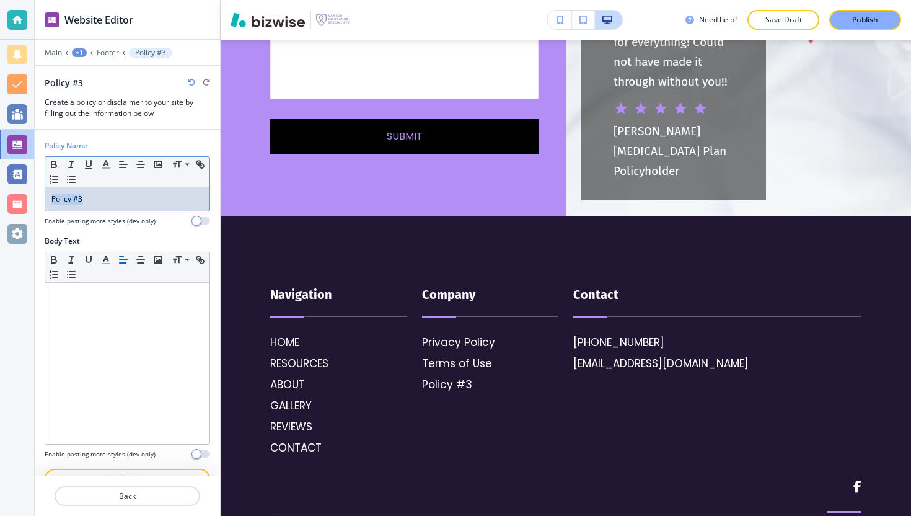
drag, startPoint x: 120, startPoint y: 193, endPoint x: 0, endPoint y: 179, distance: 121.2
click at [0, 182] on div "Website Editor Main +1 Footer Policy #3 Policy #3 Create a policy or disclaimer…" at bounding box center [455, 258] width 911 height 516
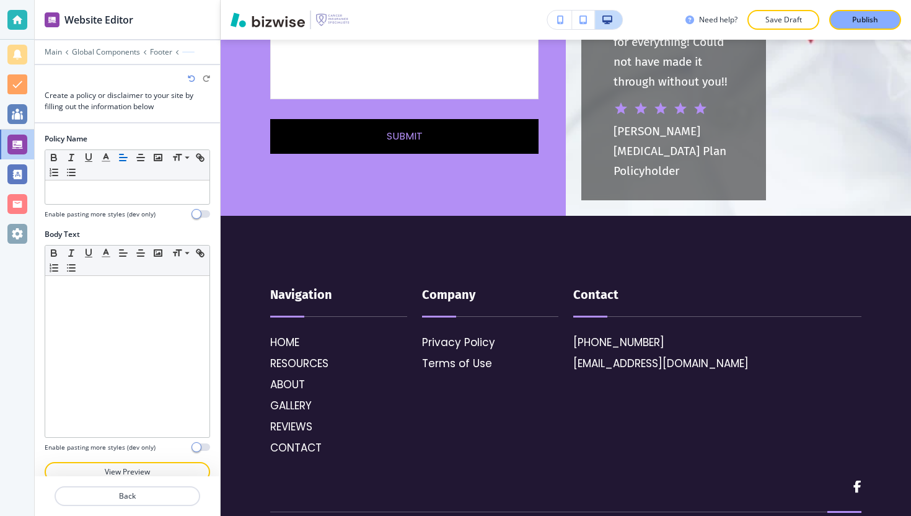
click at [153, 56] on div at bounding box center [127, 59] width 185 height 7
click at [157, 53] on p "Footer" at bounding box center [161, 52] width 22 height 9
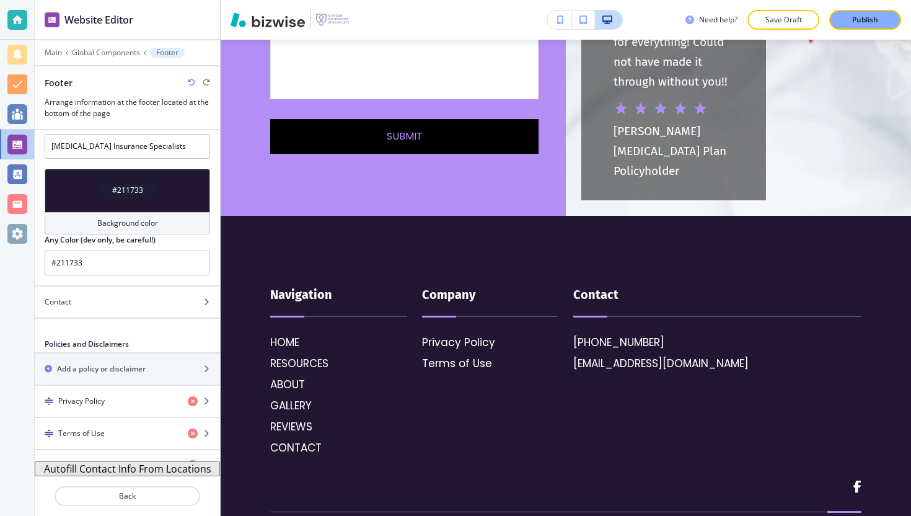
scroll to position [42, 0]
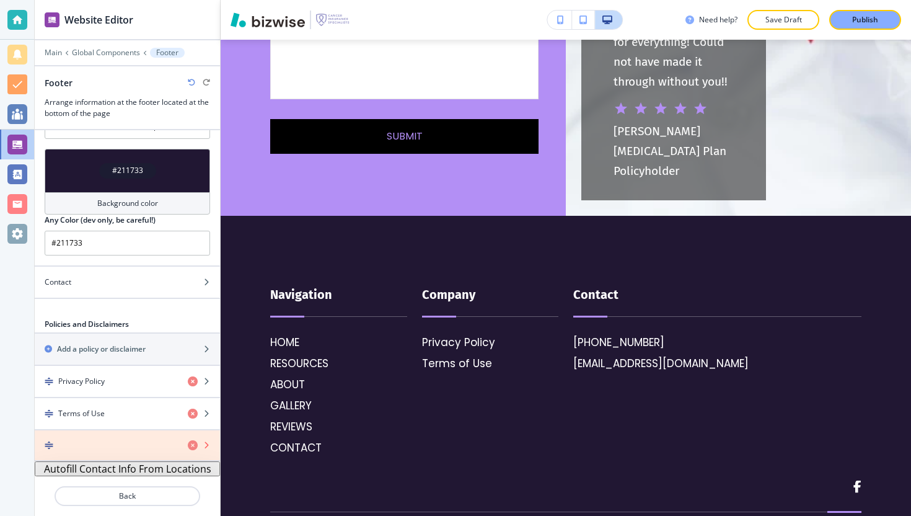
click at [188, 445] on icon "button" at bounding box center [193, 445] width 10 height 10
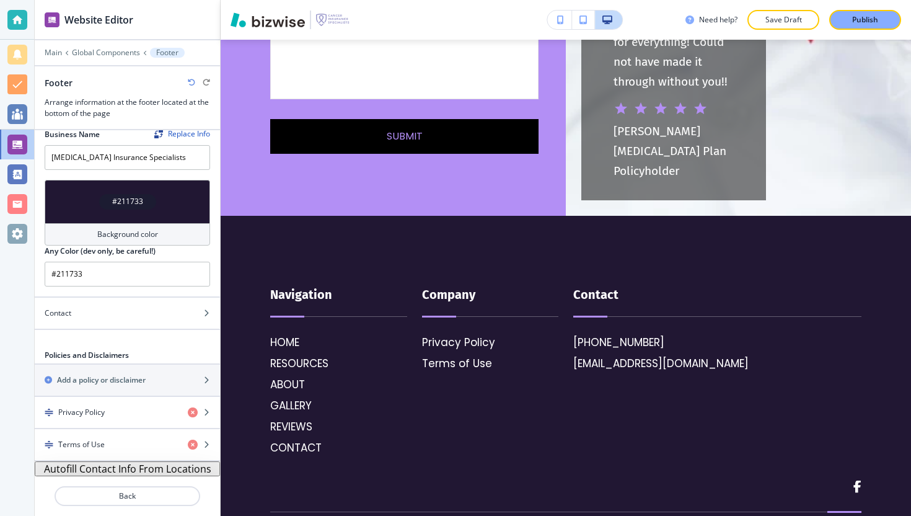
scroll to position [0, 0]
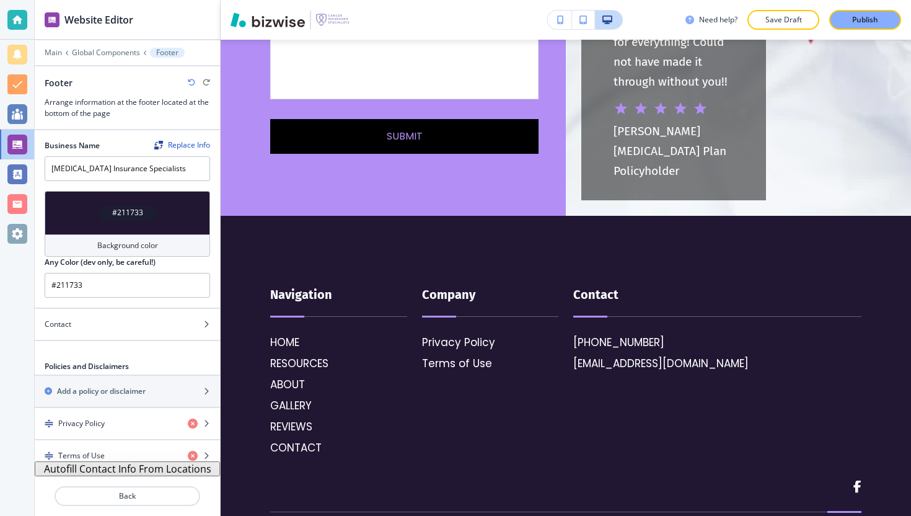
click at [111, 59] on div at bounding box center [127, 61] width 185 height 7
click at [111, 50] on p "Global Components" at bounding box center [106, 52] width 68 height 9
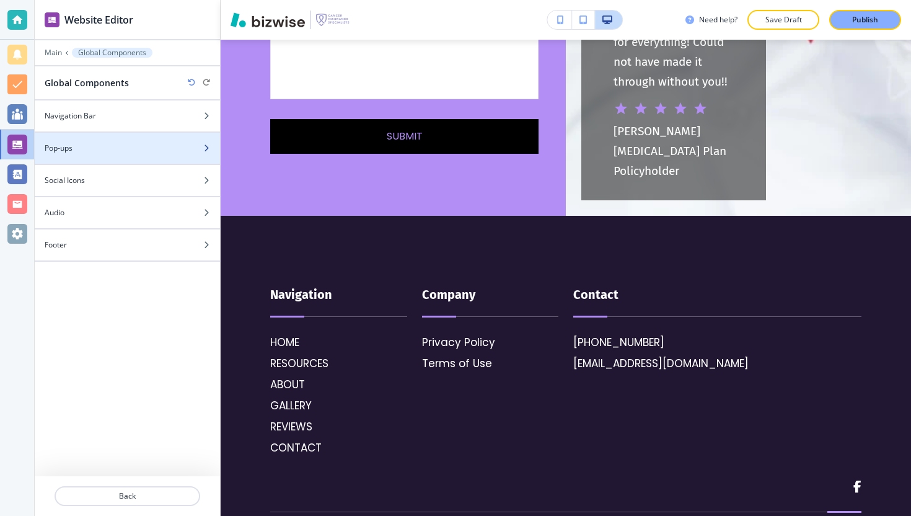
click at [128, 149] on div "Pop-ups" at bounding box center [114, 148] width 158 height 11
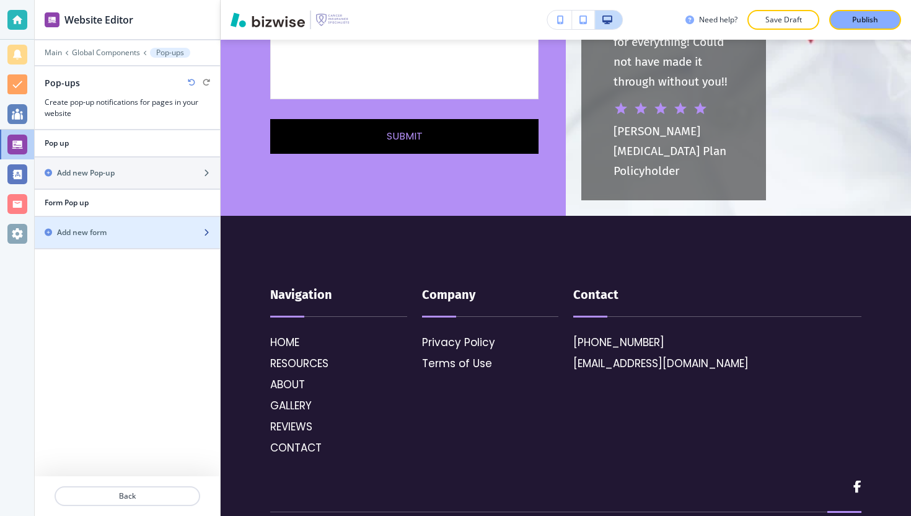
click at [120, 240] on div "button" at bounding box center [127, 243] width 185 height 10
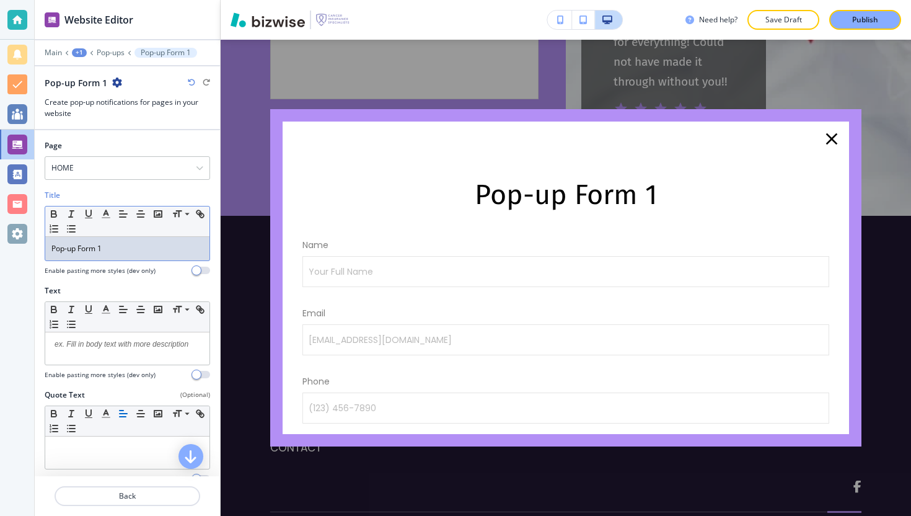
drag, startPoint x: 125, startPoint y: 239, endPoint x: 5, endPoint y: 242, distance: 119.7
click at [5, 242] on div "Website Editor Main +1 Pop-ups Pop-up Form 1 Pop-up Form 1 Create pop-up notifi…" at bounding box center [455, 258] width 911 height 516
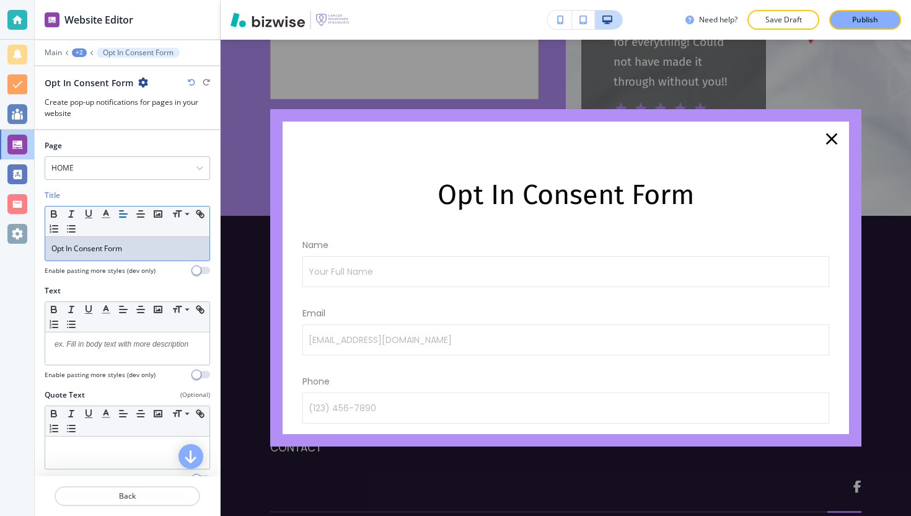
click at [68, 253] on p "Opt In Consent Form" at bounding box center [127, 248] width 152 height 11
click at [102, 342] on p at bounding box center [127, 344] width 152 height 11
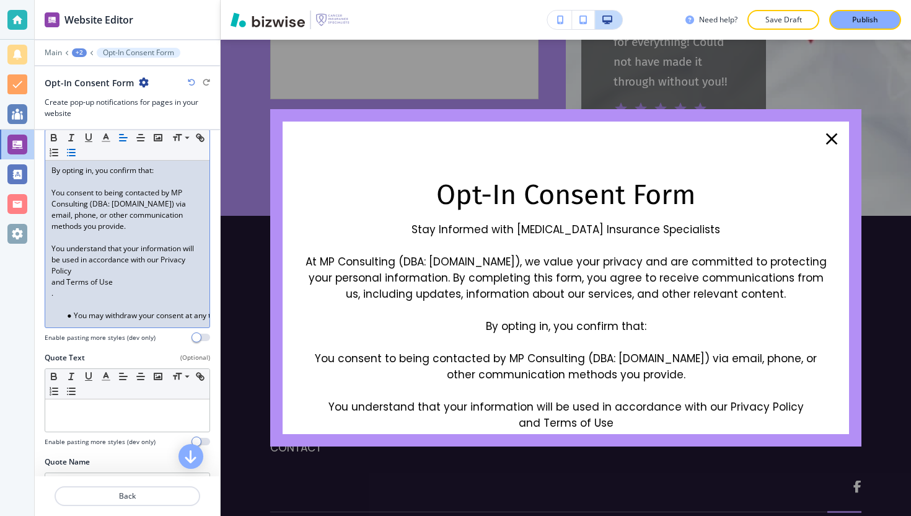
scroll to position [314, 0]
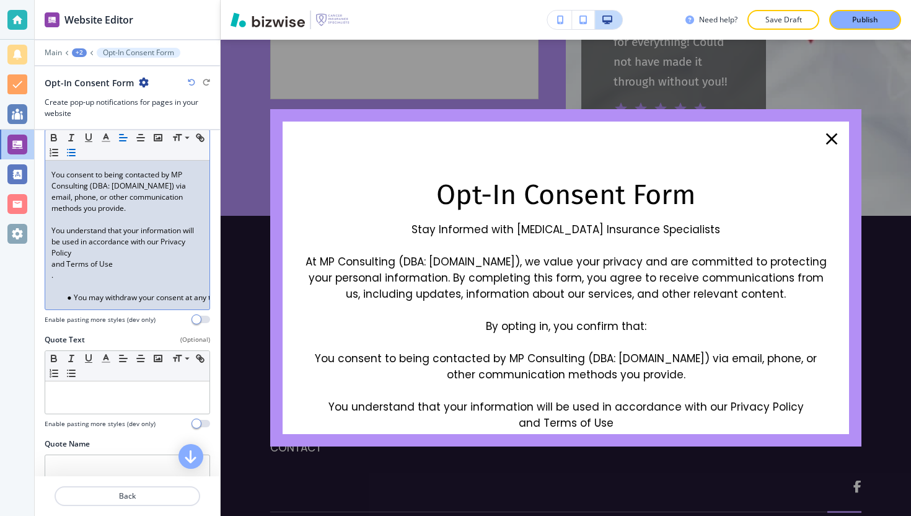
click at [54, 270] on p "and Terms of Use" at bounding box center [127, 264] width 152 height 11
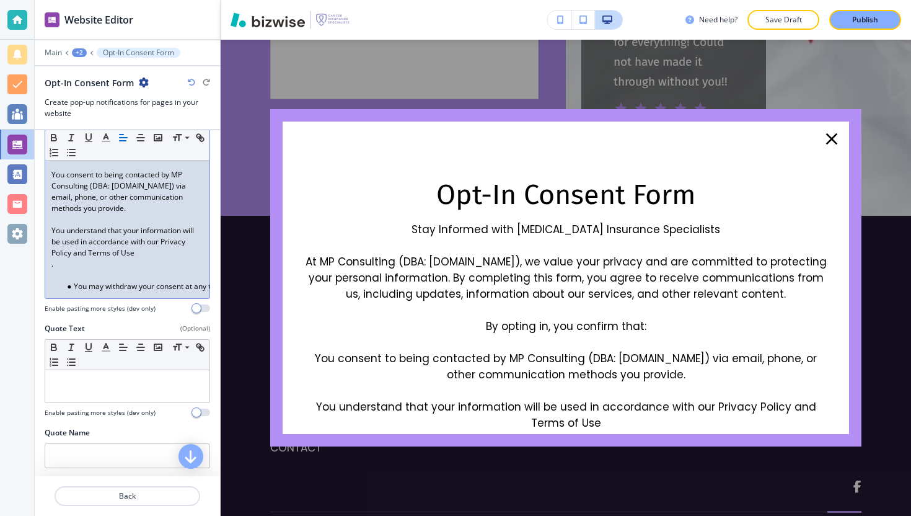
click at [55, 270] on p "." at bounding box center [127, 264] width 152 height 11
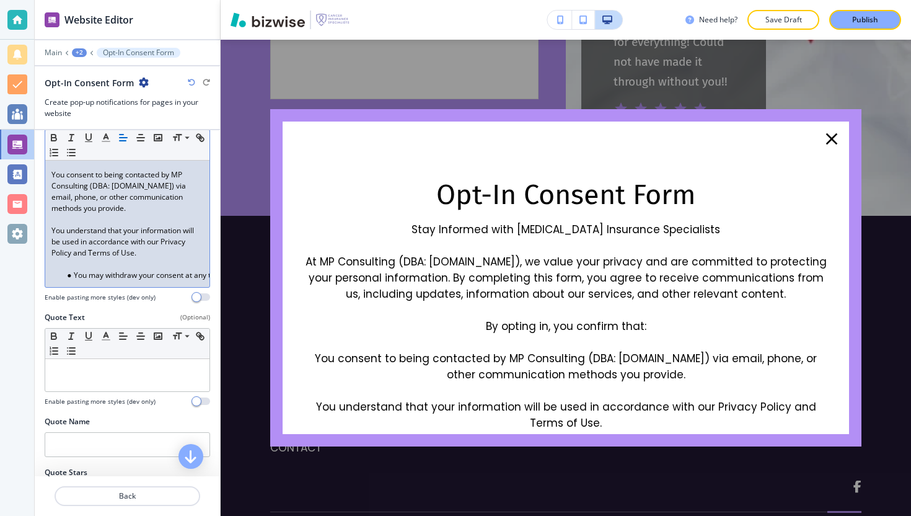
click at [76, 281] on li "You may withdraw your consent at any time by contacting us at [STREET_ADDRESS][…" at bounding box center [133, 275] width 141 height 11
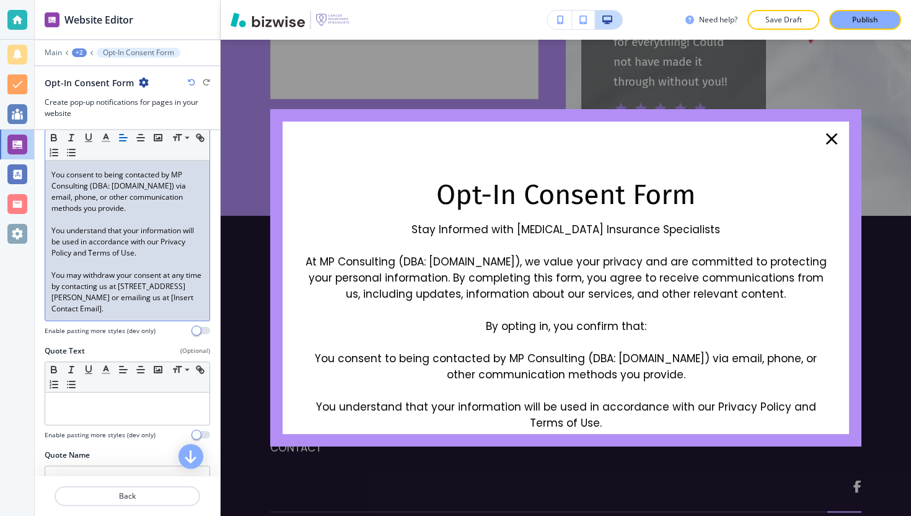
click at [140, 314] on p "You may withdraw your consent at any time by contacting us at [STREET_ADDRESS][…" at bounding box center [127, 292] width 152 height 45
drag, startPoint x: 141, startPoint y: 332, endPoint x: 136, endPoint y: 324, distance: 9.8
click at [136, 314] on p "You may withdraw your consent at any time by contacting us at [STREET_ADDRESS][…" at bounding box center [127, 292] width 152 height 45
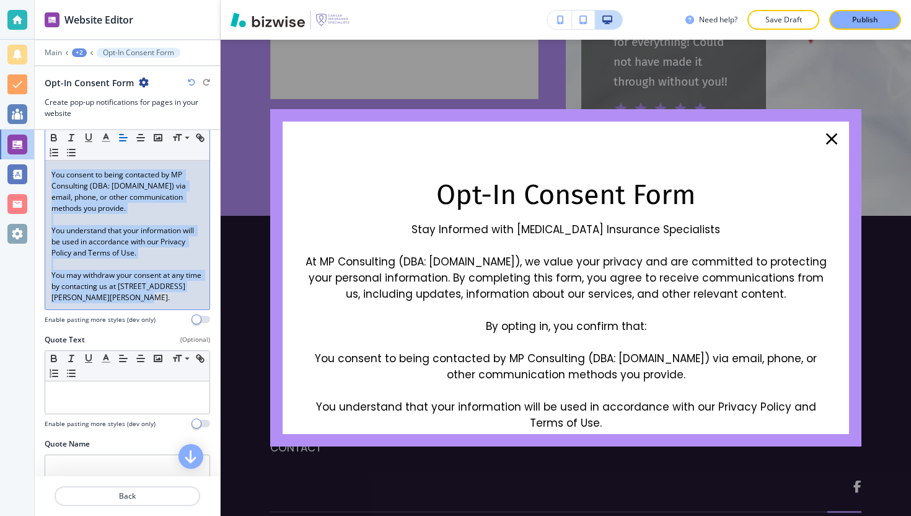
drag, startPoint x: 151, startPoint y: 323, endPoint x: 50, endPoint y: 191, distance: 166.3
click at [50, 191] on div "Stay Informed with [MEDICAL_DATA] Insurance Specialists At MP Consulting (DBA: …" at bounding box center [127, 163] width 164 height 291
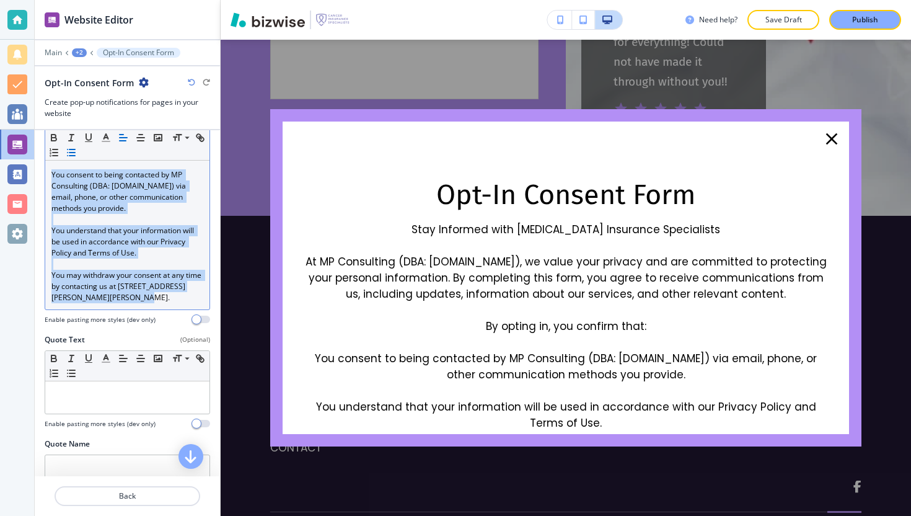
click at [77, 151] on icon "button" at bounding box center [71, 152] width 11 height 11
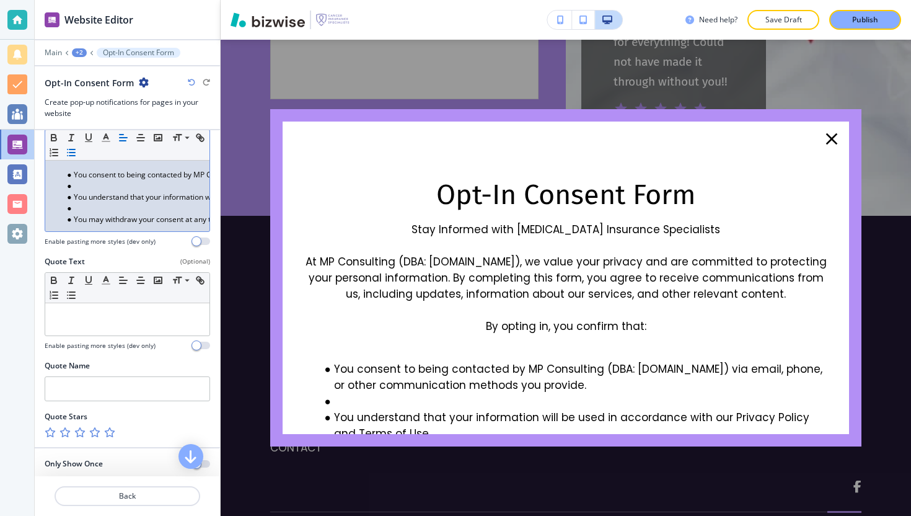
click at [89, 192] on li at bounding box center [133, 185] width 141 height 11
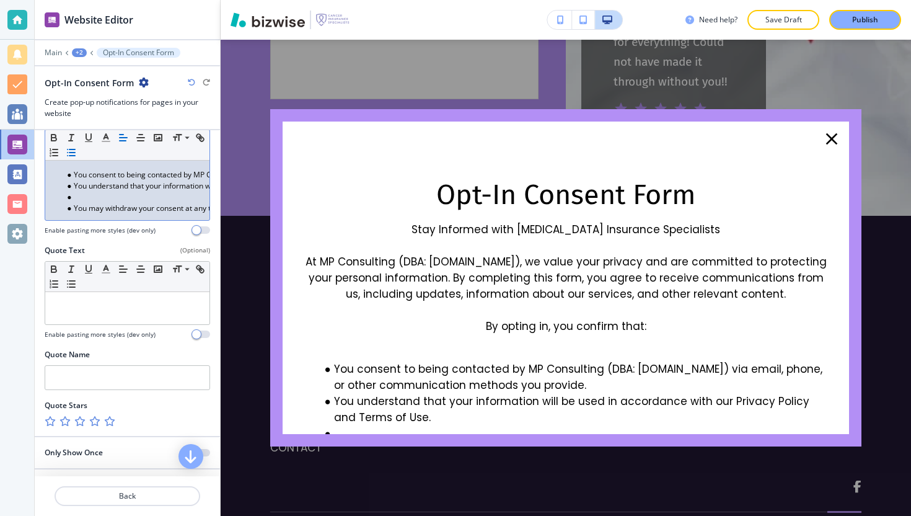
click at [79, 214] on li "You may withdraw your consent at any time by contacting us at [STREET_ADDRESS][…" at bounding box center [133, 208] width 141 height 11
click at [80, 203] on li at bounding box center [133, 197] width 141 height 11
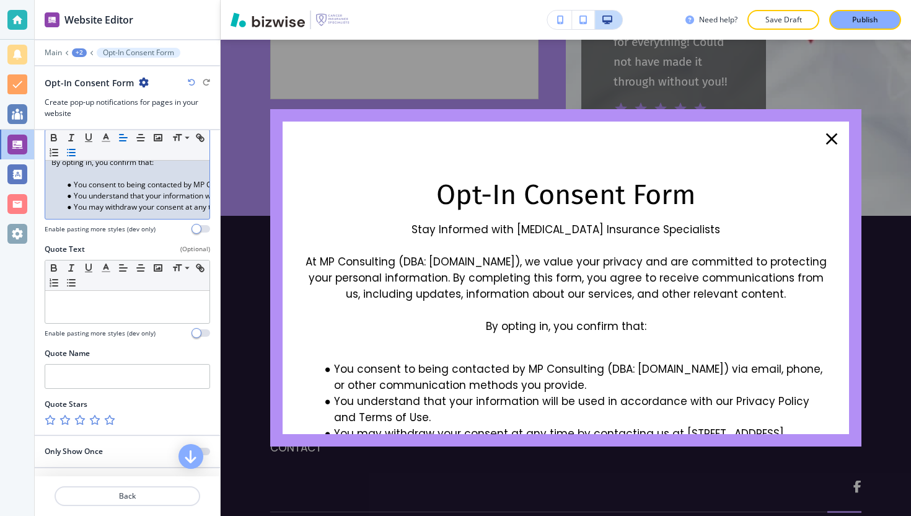
scroll to position [258, 0]
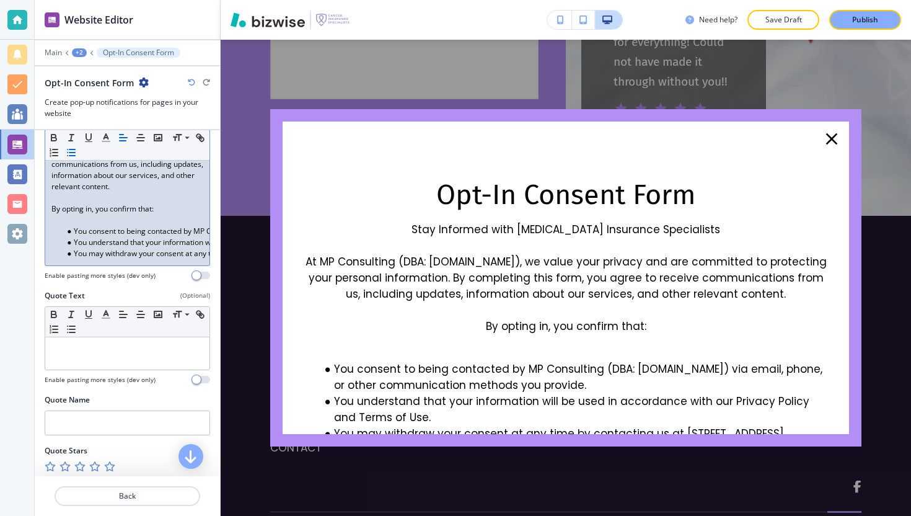
click at [82, 226] on p at bounding box center [127, 220] width 152 height 11
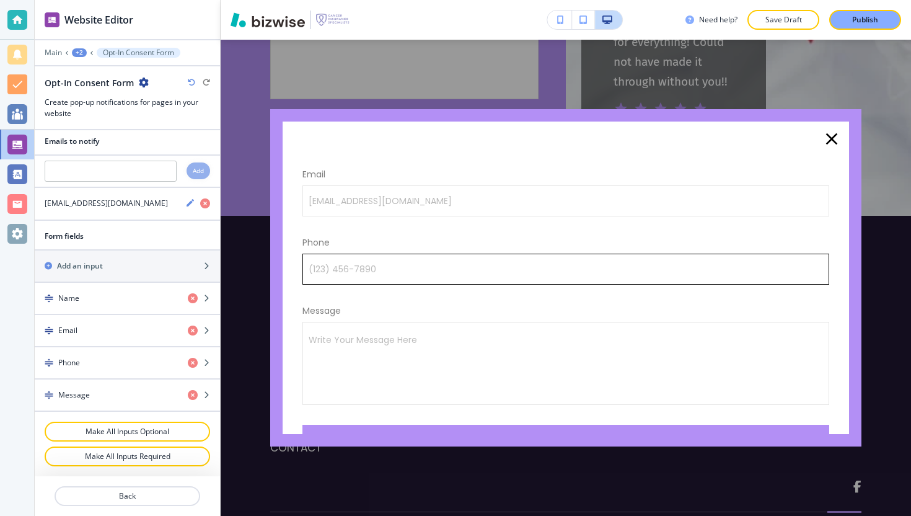
scroll to position [380, 0]
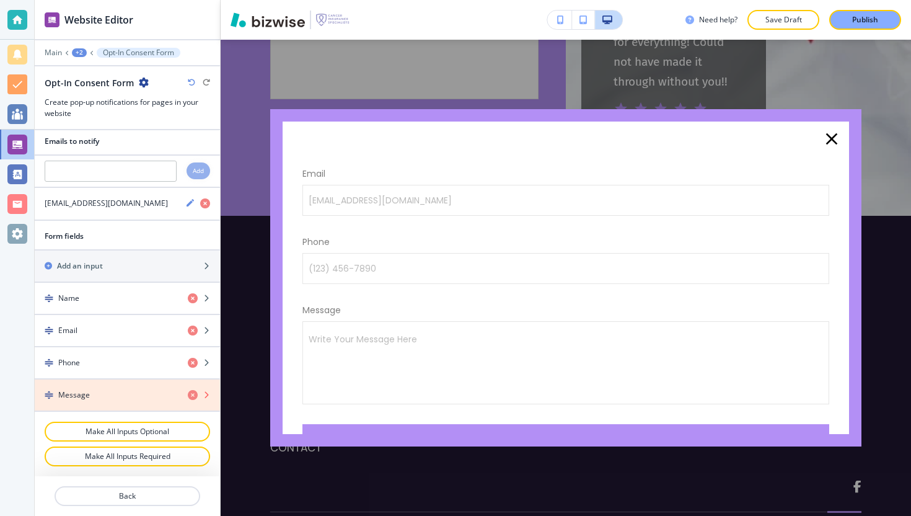
click at [188, 394] on icon "button" at bounding box center [193, 395] width 10 height 10
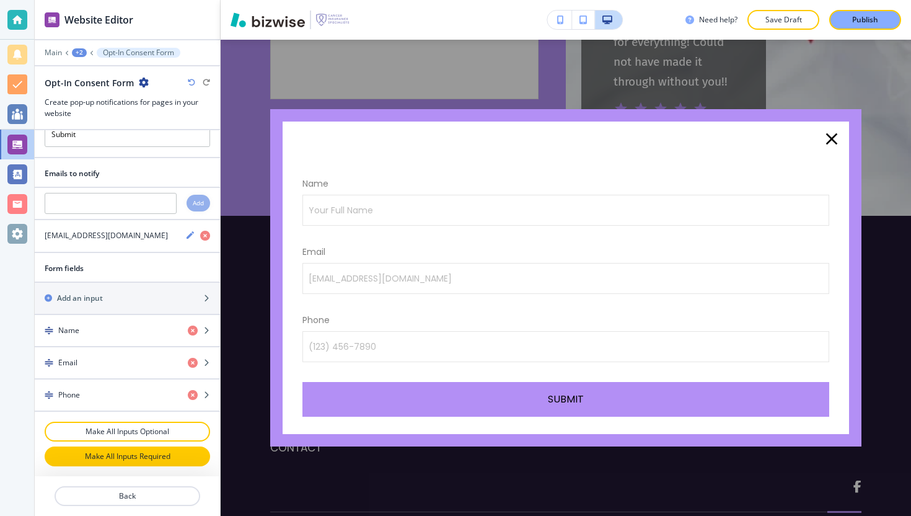
click at [156, 456] on p "Make All Inputs Required" at bounding box center [127, 456] width 133 height 11
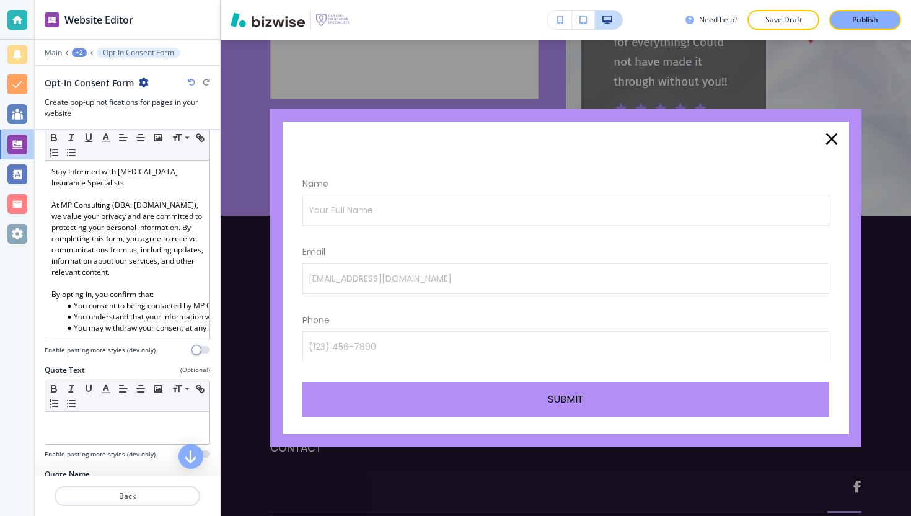
scroll to position [0, 0]
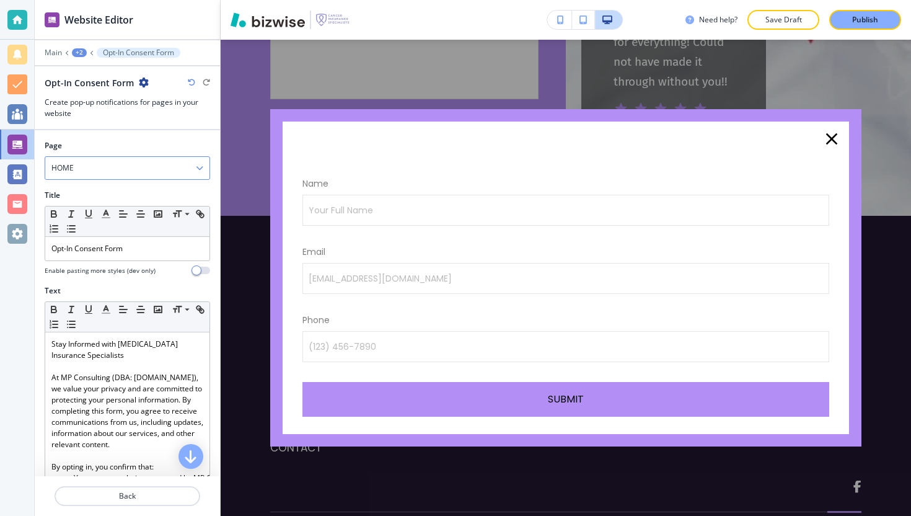
click at [149, 166] on div "HOME" at bounding box center [127, 168] width 164 height 22
click at [162, 149] on div "Page" at bounding box center [128, 145] width 166 height 11
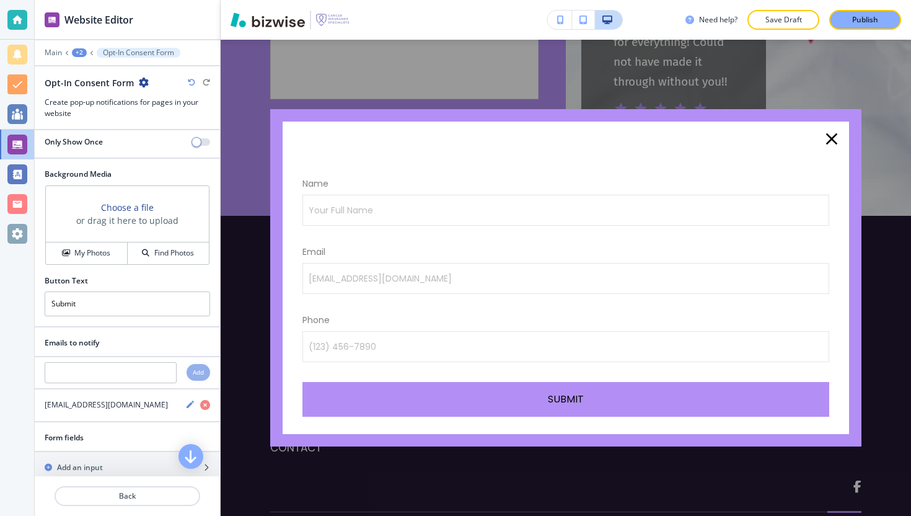
scroll to position [588, 0]
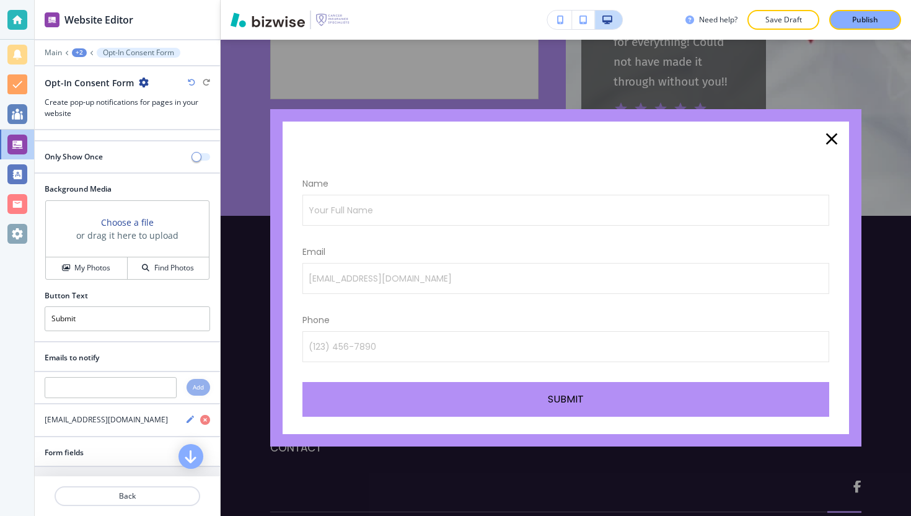
click at [192, 162] on span "button" at bounding box center [197, 157] width 10 height 10
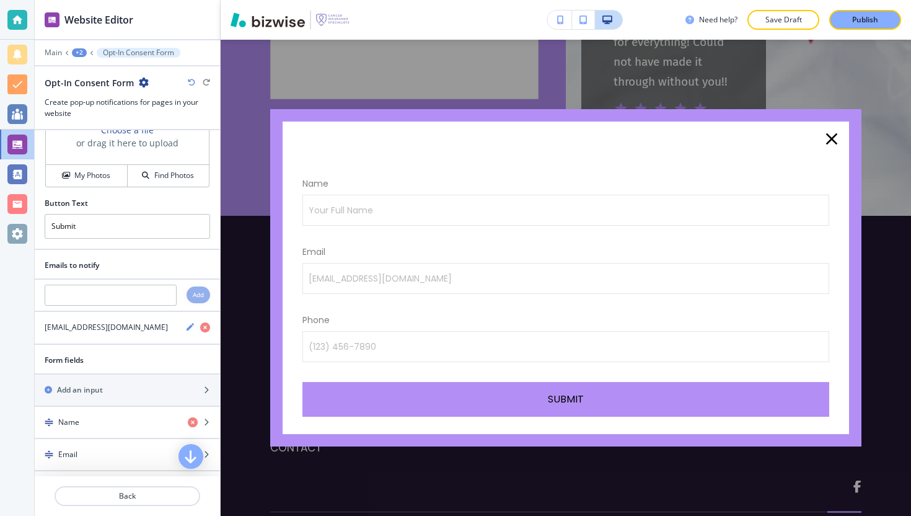
scroll to position [792, 0]
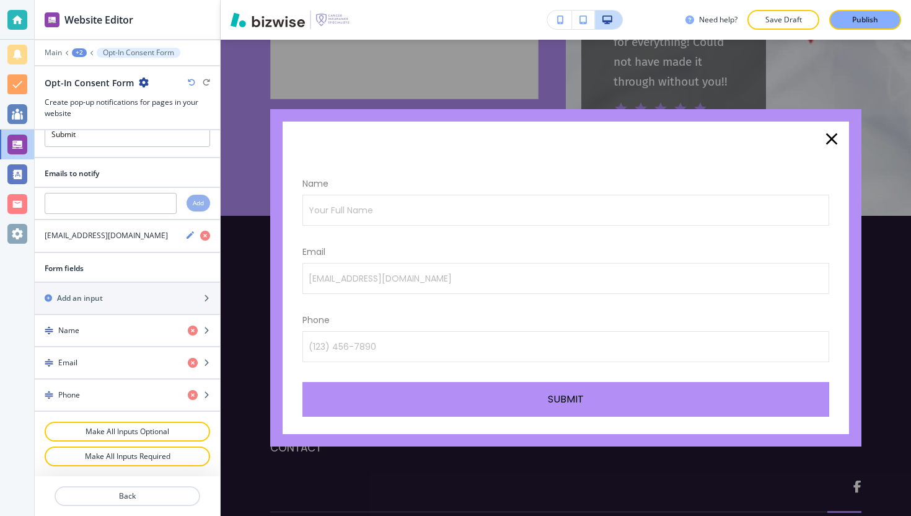
click at [831, 140] on icon "button" at bounding box center [832, 139] width 20 height 20
click at [269, 78] on div "Opt-In Consent Form Stay Informed with [MEDICAL_DATA] Insurance Specialists At …" at bounding box center [566, 278] width 691 height 476
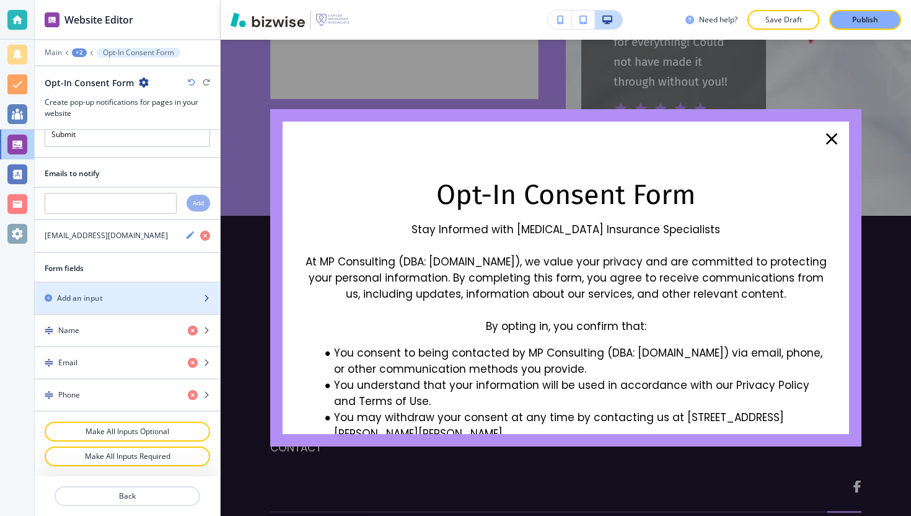
click at [111, 296] on div "Add an input" at bounding box center [114, 298] width 158 height 11
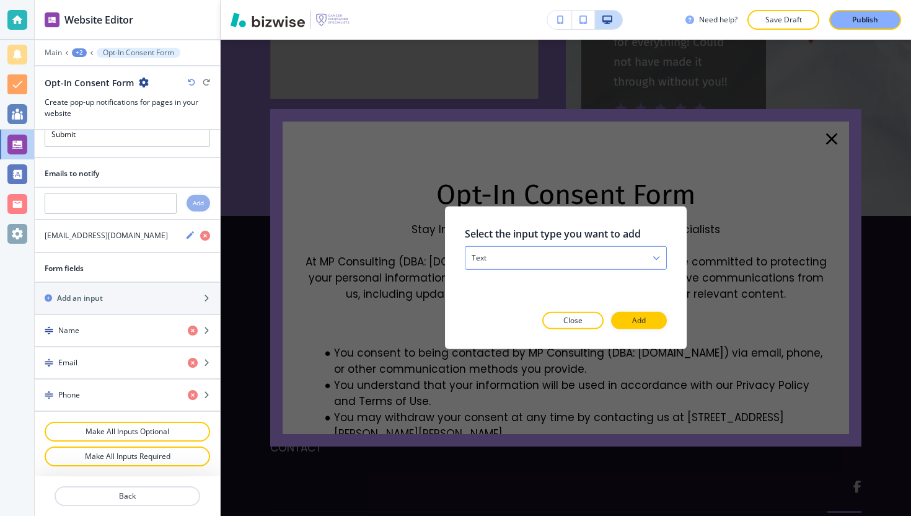
click at [538, 257] on div "text" at bounding box center [566, 258] width 201 height 22
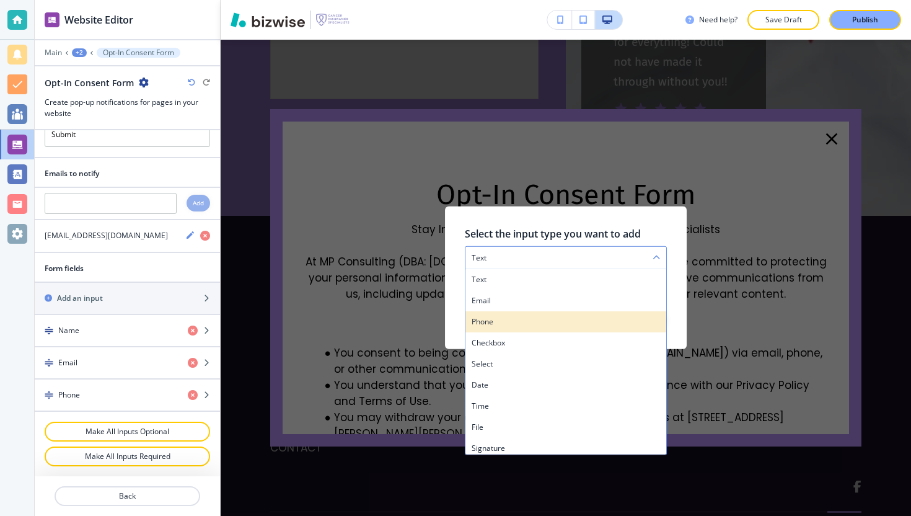
scroll to position [4, 0]
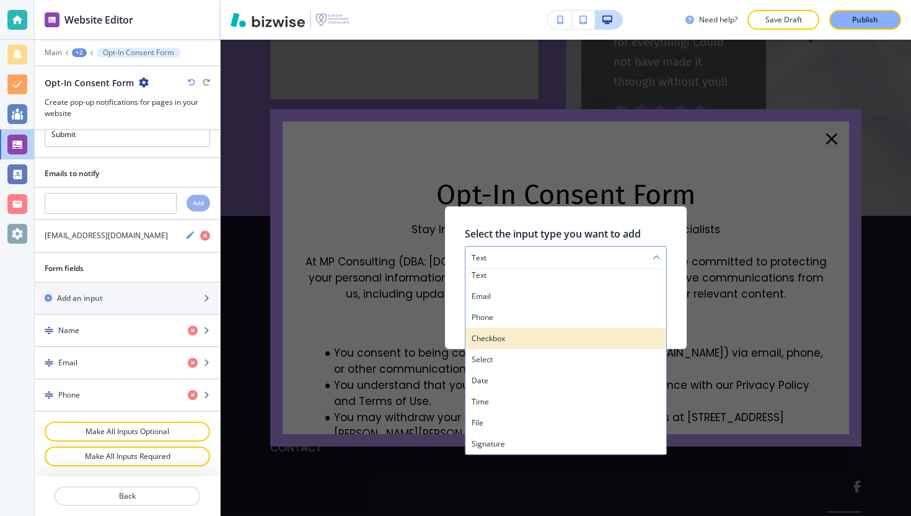
click at [531, 339] on h4 "checkbox" at bounding box center [566, 338] width 188 height 11
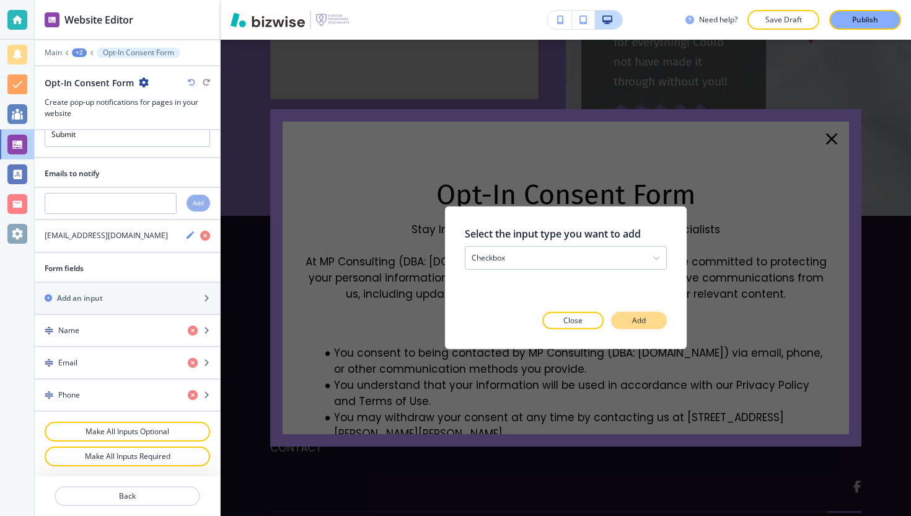
click at [642, 324] on p "Add" at bounding box center [639, 320] width 14 height 11
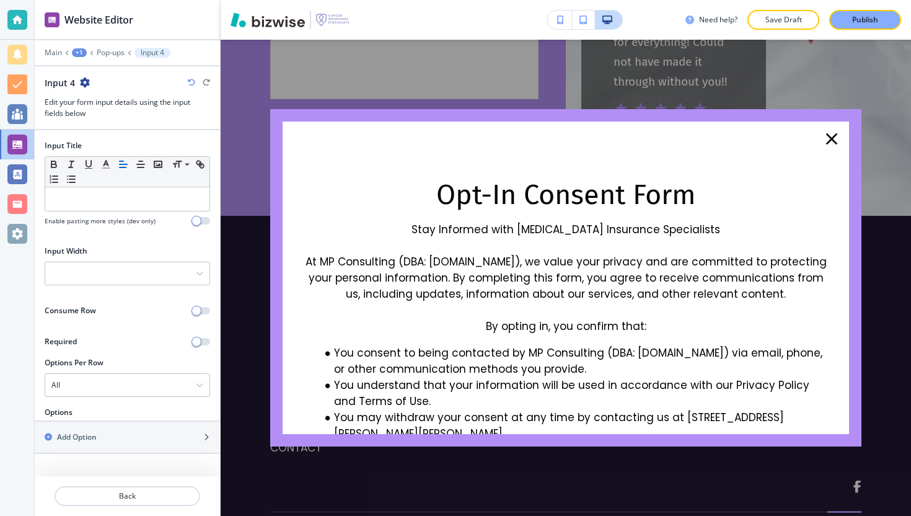
scroll to position [338, 0]
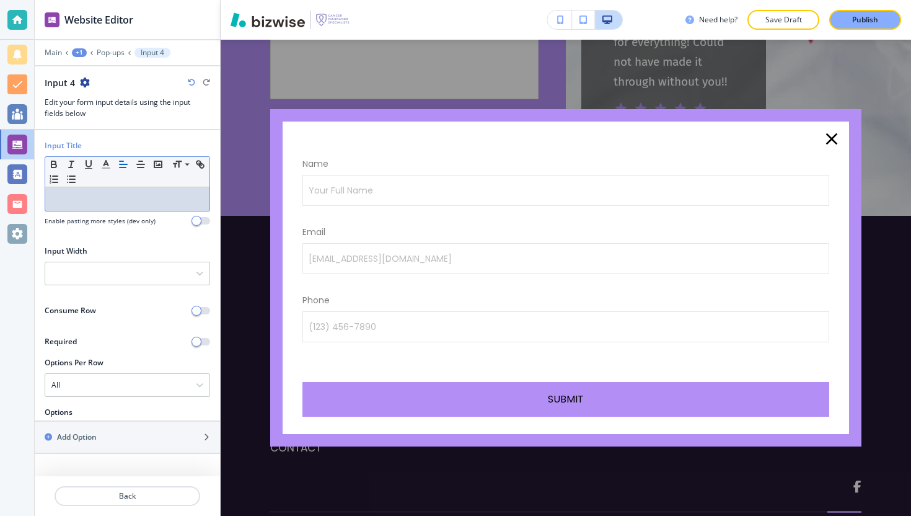
click at [96, 206] on div at bounding box center [127, 199] width 164 height 24
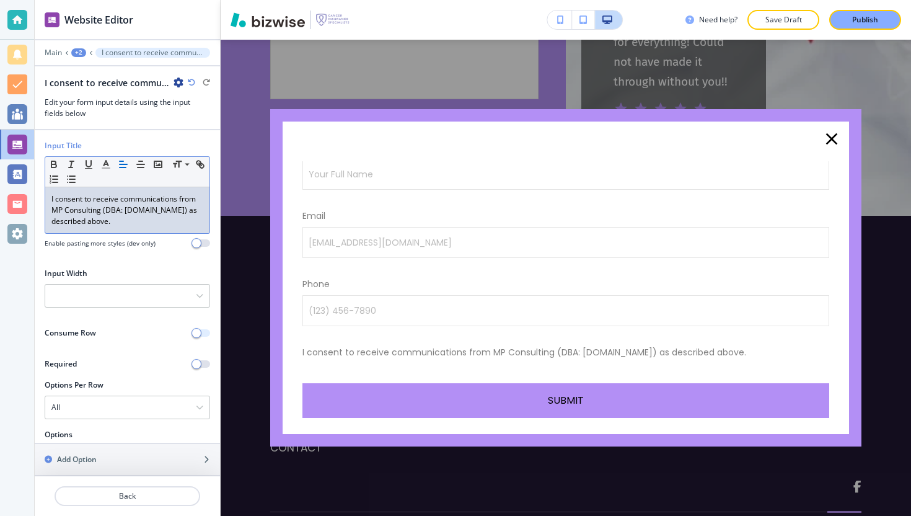
scroll to position [6, 0]
click at [195, 337] on button "button" at bounding box center [201, 332] width 17 height 7
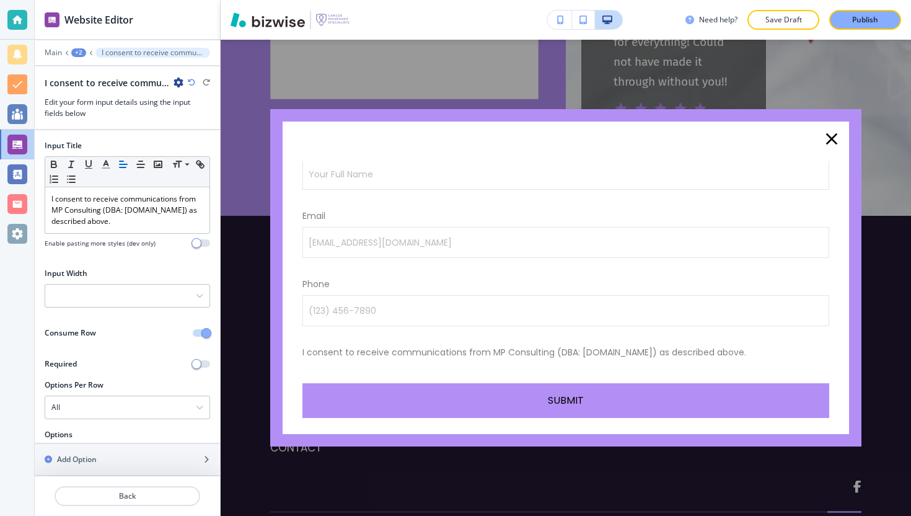
click at [202, 338] on span "button" at bounding box center [207, 333] width 10 height 10
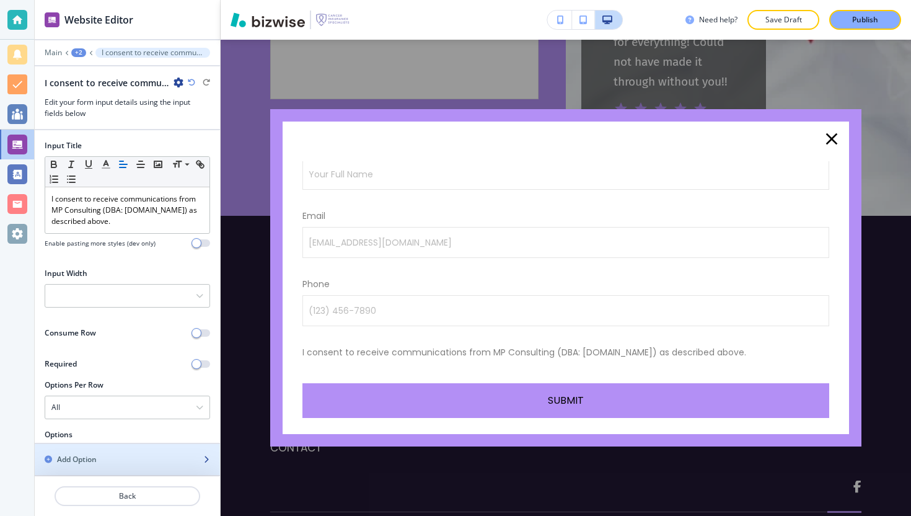
click at [106, 464] on div "Add Option" at bounding box center [114, 459] width 158 height 11
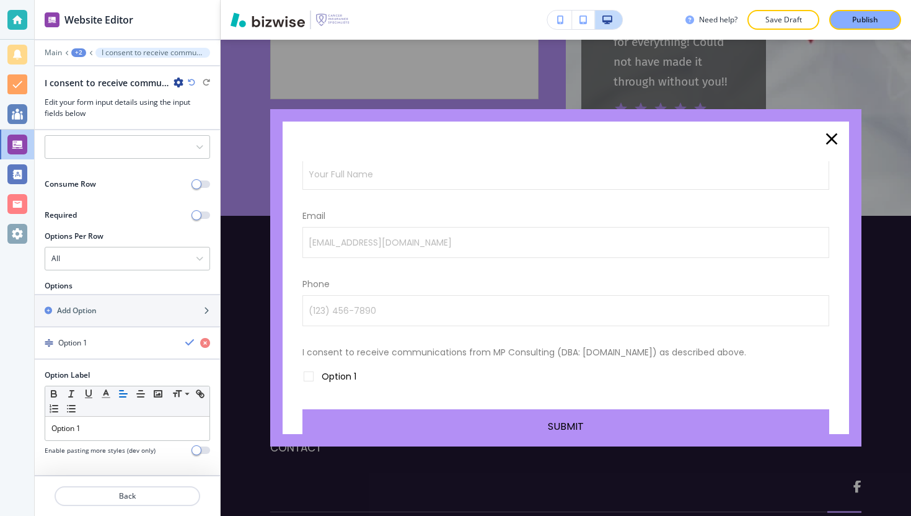
scroll to position [160, 0]
click at [81, 56] on div "+2" at bounding box center [78, 52] width 15 height 9
click at [89, 89] on p "Pop-ups" at bounding box center [110, 94] width 63 height 11
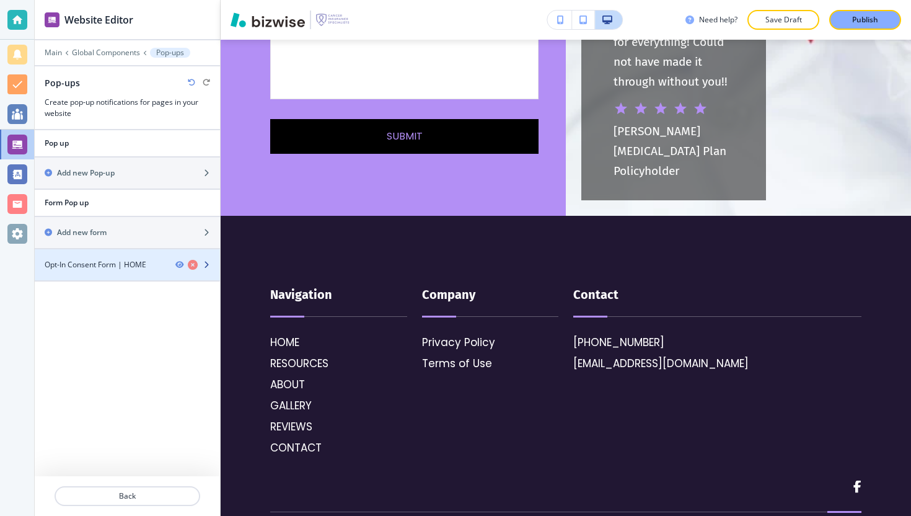
click at [126, 267] on h4 "Opt-In Consent Form | HOME" at bounding box center [96, 264] width 102 height 11
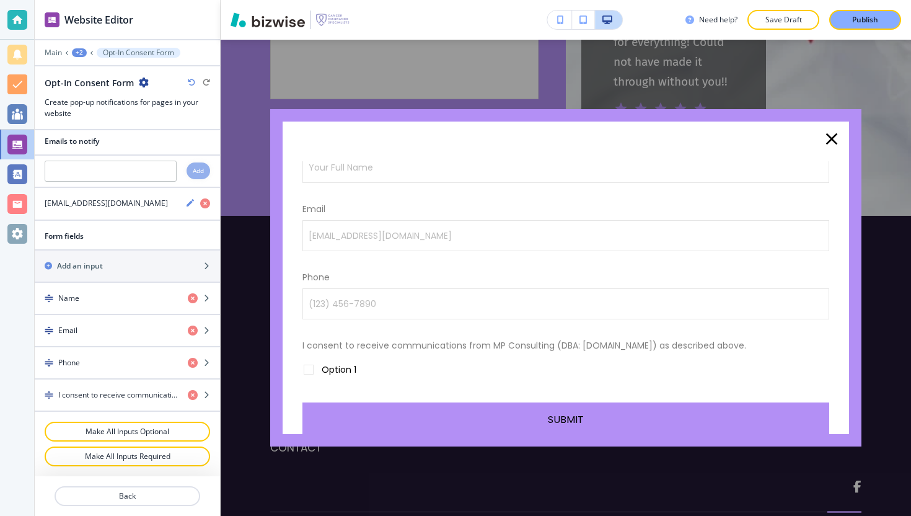
scroll to position [381, 0]
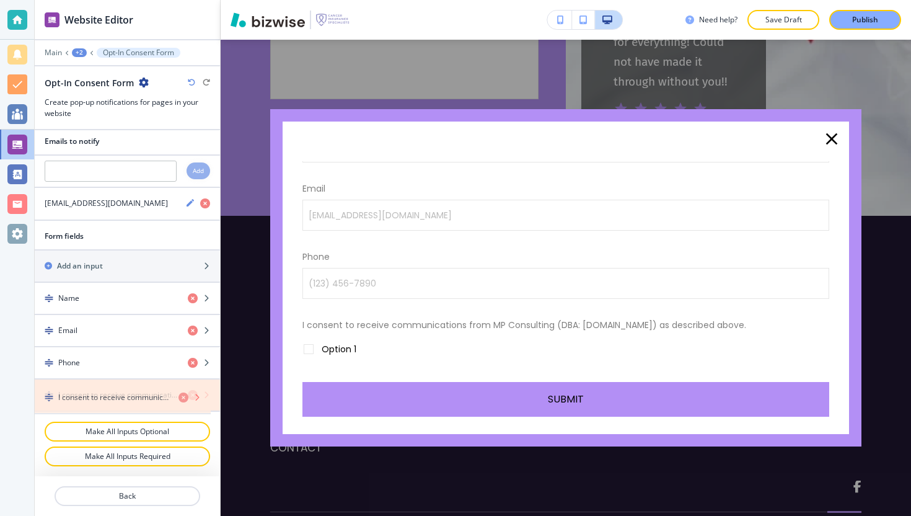
click at [188, 396] on icon "button" at bounding box center [193, 395] width 10 height 10
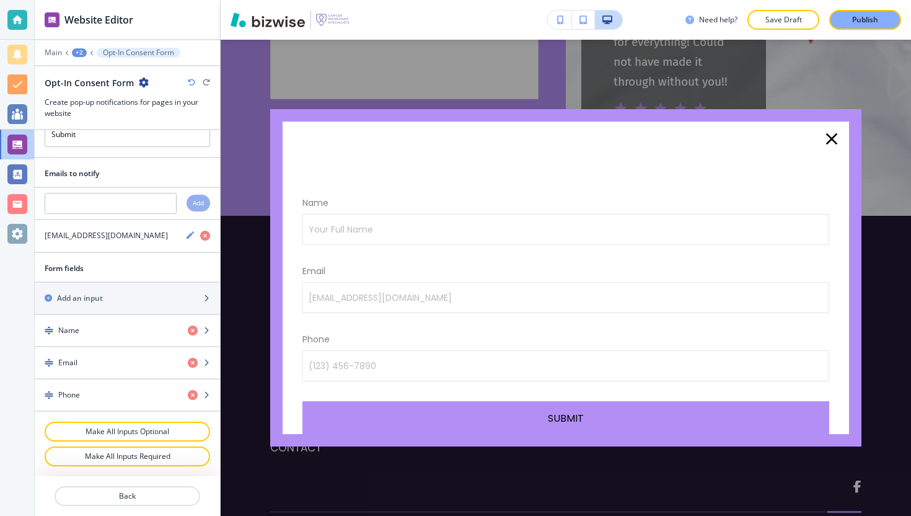
scroll to position [110, 0]
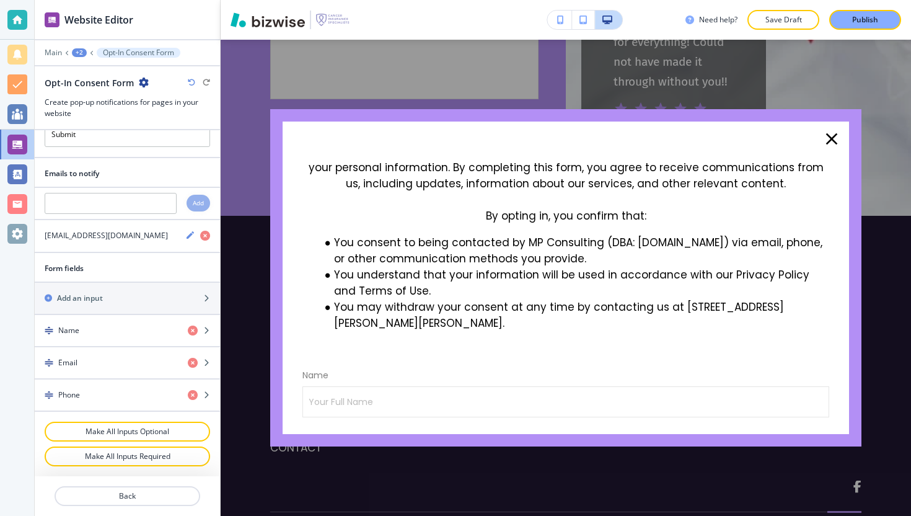
click at [835, 147] on icon "button" at bounding box center [832, 139] width 20 height 20
click at [834, 146] on icon "button" at bounding box center [832, 139] width 20 height 20
click at [785, 95] on div "Opt-In Consent Form Stay Informed with [MEDICAL_DATA] Insurance Specialists At …" at bounding box center [566, 278] width 691 height 476
click at [785, 96] on div "Opt-In Consent Form Stay Informed with [MEDICAL_DATA] Insurance Specialists At …" at bounding box center [566, 278] width 691 height 476
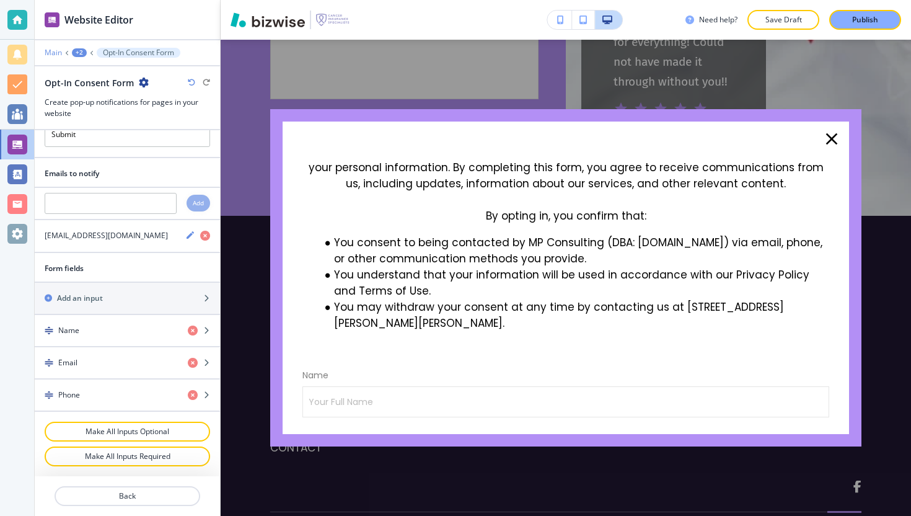
click at [58, 56] on div "Main +2 Opt-In Consent Form" at bounding box center [128, 53] width 166 height 10
click at [56, 54] on p "Main" at bounding box center [53, 52] width 17 height 9
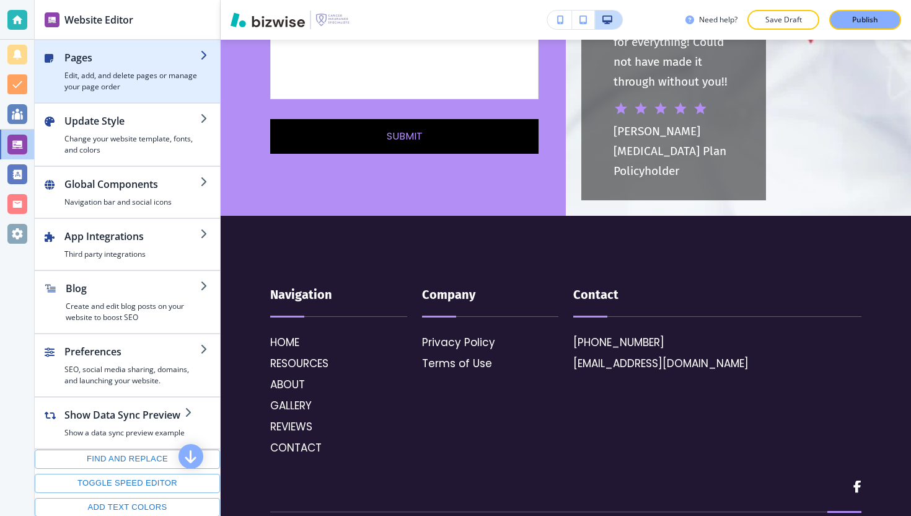
click at [128, 77] on h4 "Edit, add, and delete pages or manage your page order" at bounding box center [132, 81] width 136 height 22
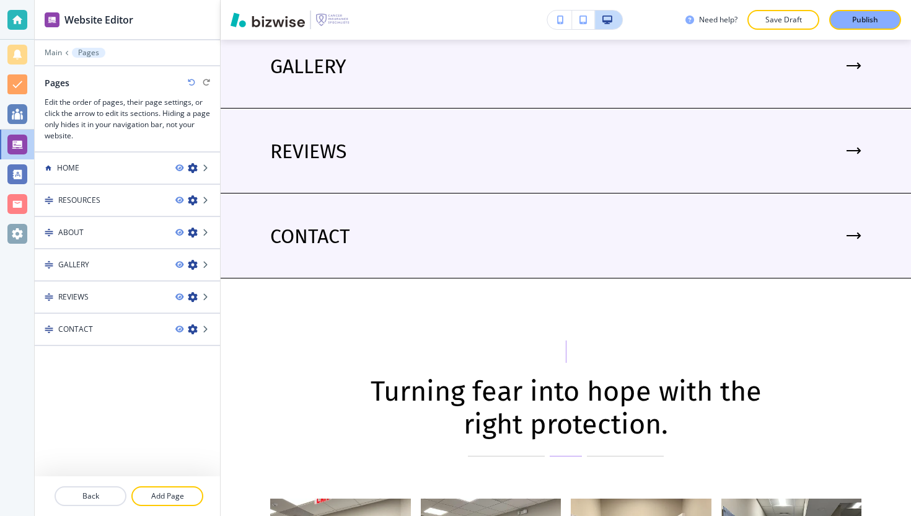
scroll to position [1952, 0]
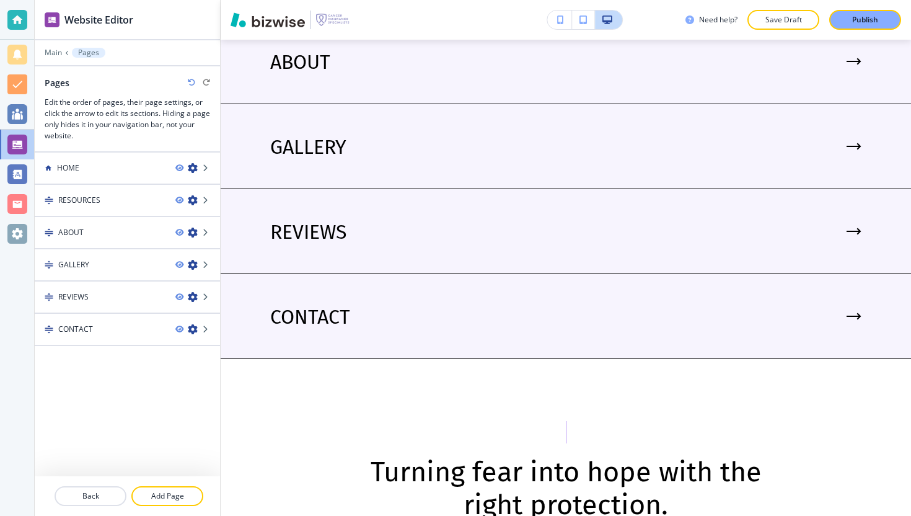
click at [856, 19] on p "Publish" at bounding box center [866, 19] width 26 height 11
